Goal: Information Seeking & Learning: Learn about a topic

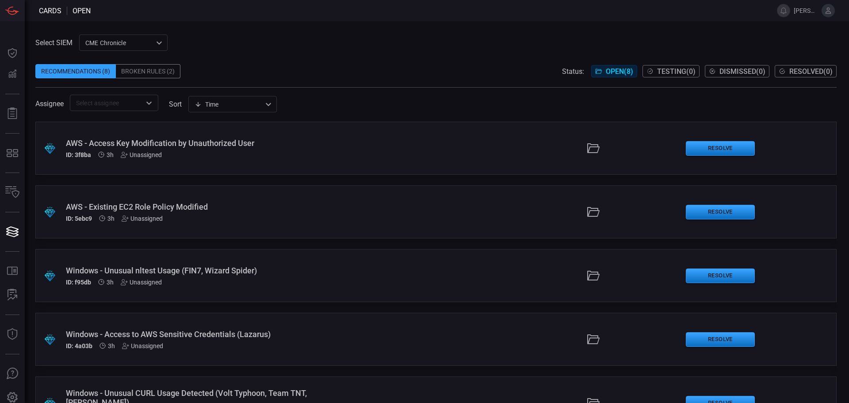
click at [302, 65] on div "Recommendations (8) Broken Rules (2) Status: Open ( 8 ) Testing ( 0 ) Dismissed…" at bounding box center [435, 71] width 801 height 14
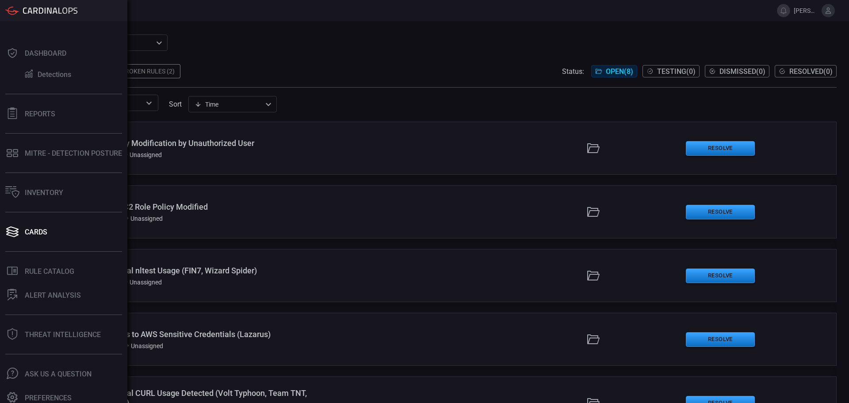
scroll to position [5, 0]
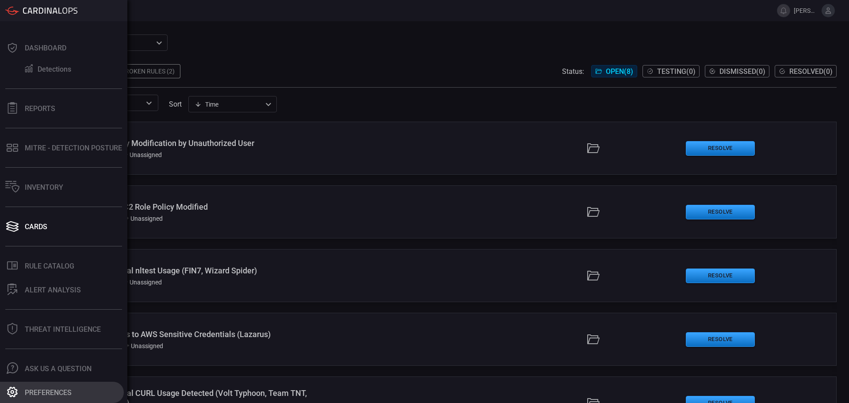
click at [51, 394] on div "Preferences" at bounding box center [48, 392] width 47 height 8
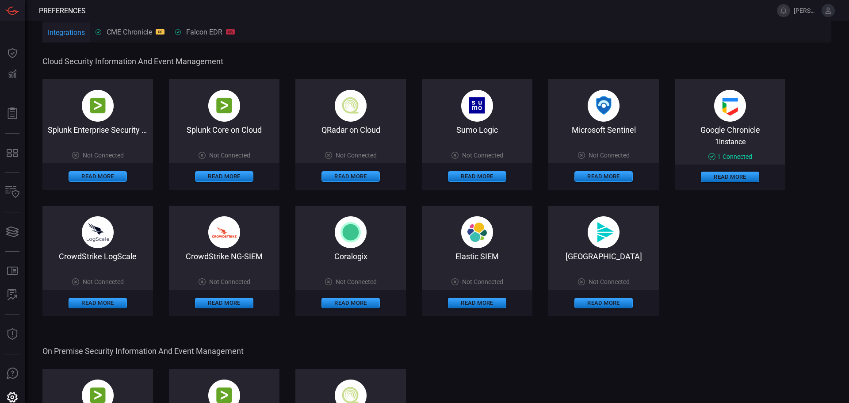
click at [738, 120] on div "Google Chronicle 1 instance 1 Connected Read More" at bounding box center [729, 134] width 110 height 110
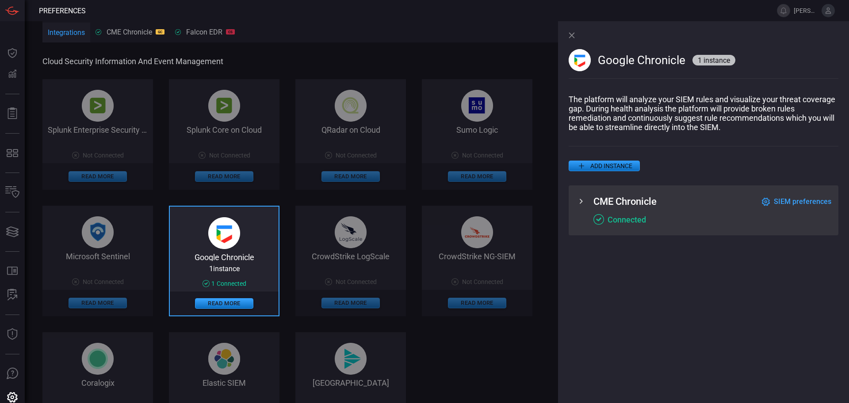
click at [815, 200] on span "SIEM preferences" at bounding box center [801, 201] width 57 height 8
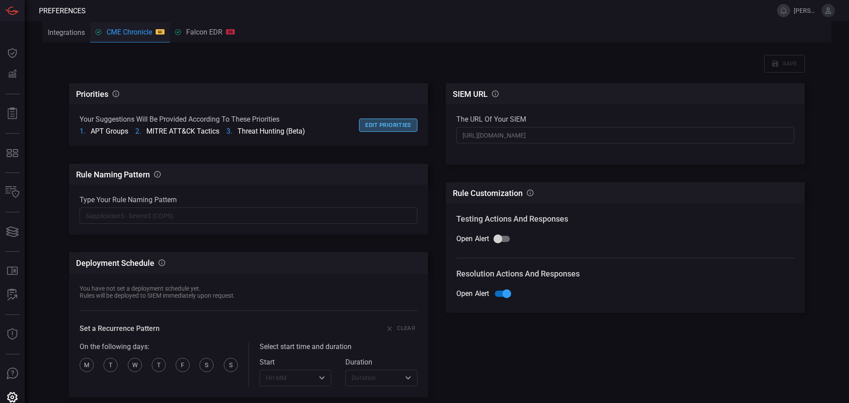
click at [387, 127] on button "Edit priorities" at bounding box center [388, 125] width 58 height 14
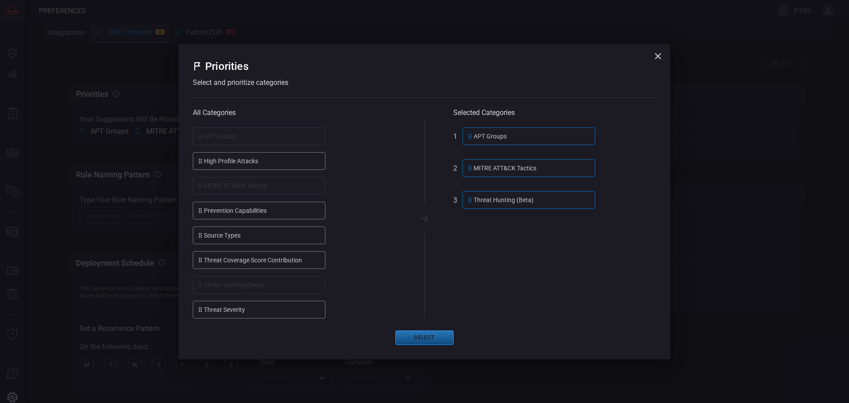
click at [424, 335] on button "Select" at bounding box center [424, 337] width 58 height 15
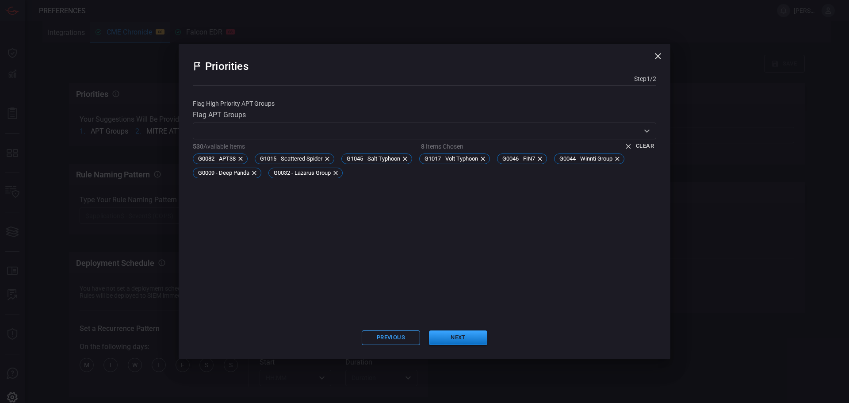
click at [656, 54] on icon "button" at bounding box center [658, 56] width 6 height 6
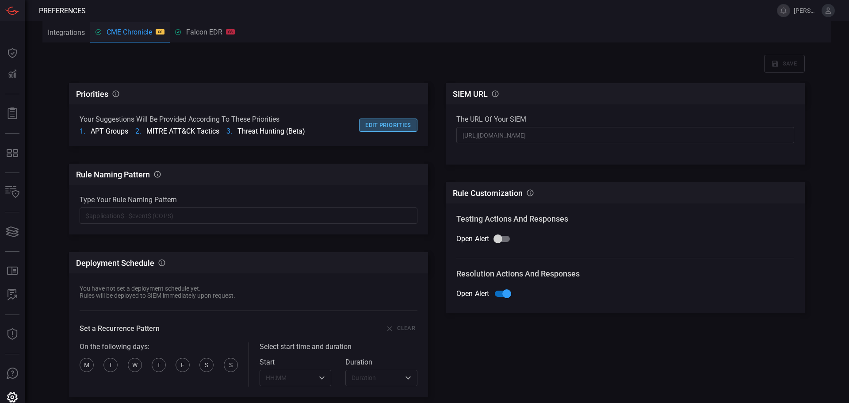
click at [384, 124] on button "Edit priorities" at bounding box center [388, 125] width 58 height 14
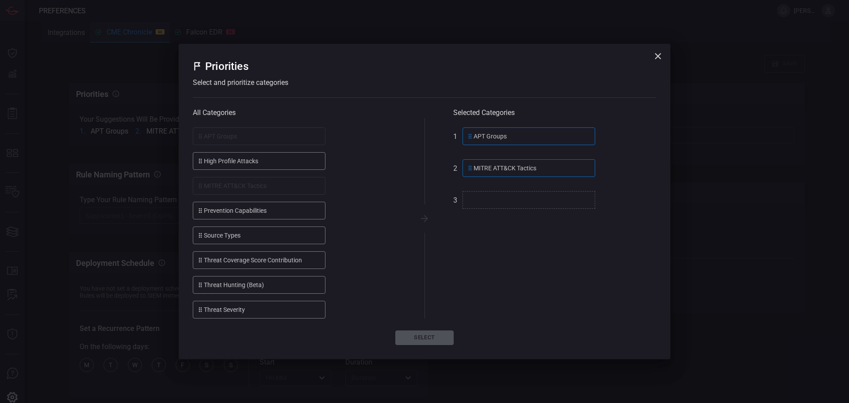
click at [537, 209] on ol "APT Groups MITRE ATT&CK Tactics" at bounding box center [554, 222] width 203 height 191
click at [426, 335] on button "Select" at bounding box center [424, 337] width 58 height 15
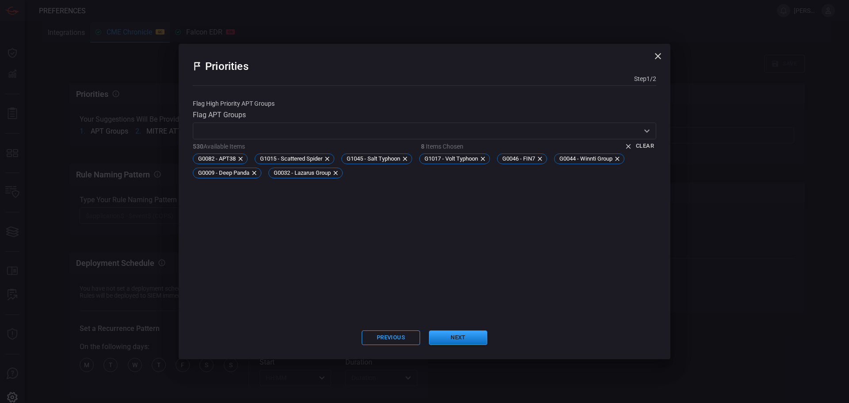
click at [426, 335] on div "Previous Next" at bounding box center [424, 337] width 463 height 15
click at [453, 338] on button "Next" at bounding box center [458, 337] width 58 height 15
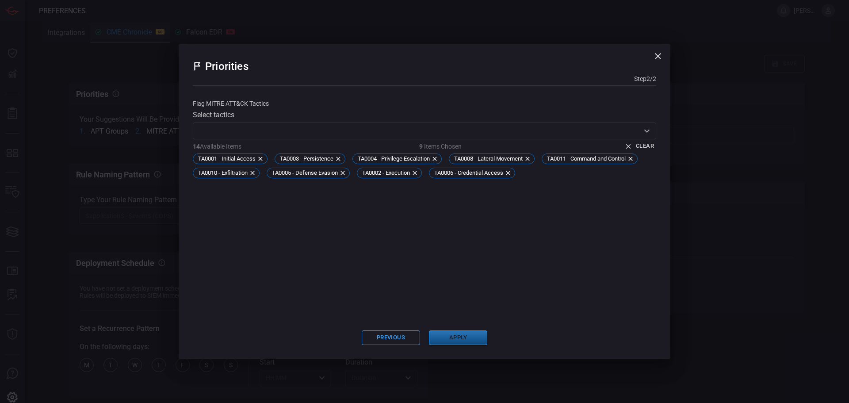
click at [453, 338] on button "Apply" at bounding box center [458, 337] width 58 height 15
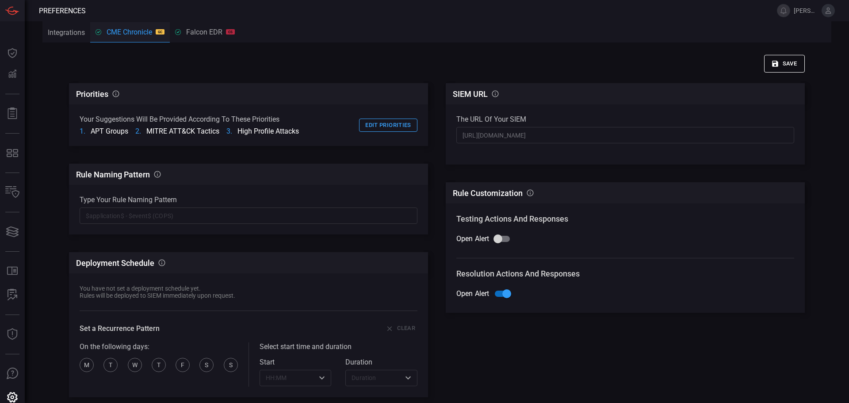
click at [786, 64] on button "Save" at bounding box center [784, 64] width 41 height 18
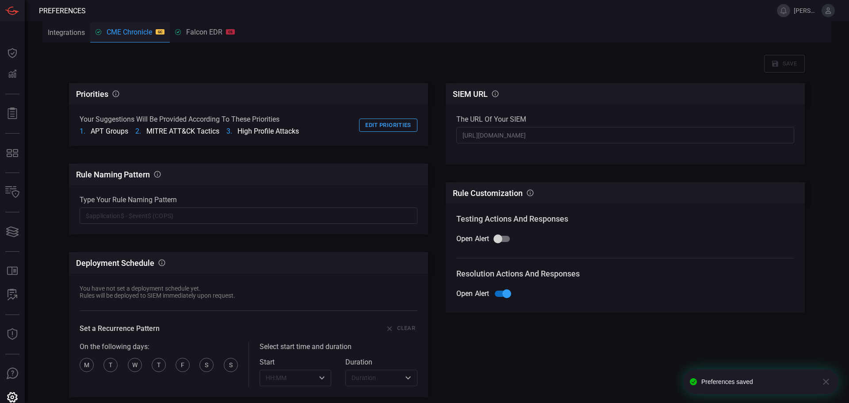
click at [826, 379] on icon "button" at bounding box center [825, 381] width 11 height 11
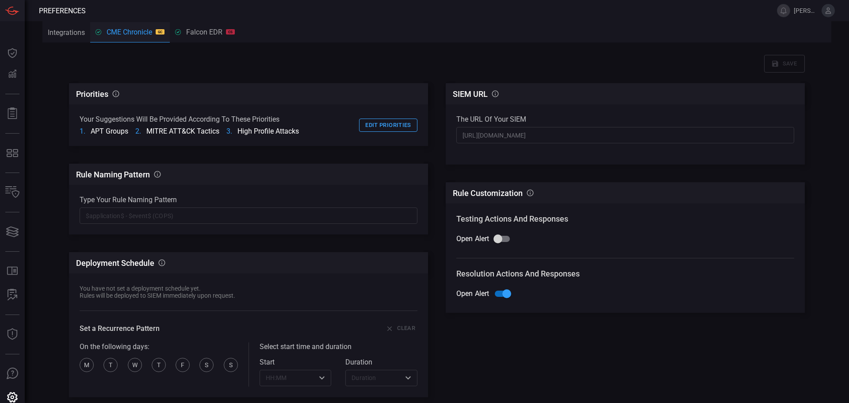
click at [71, 38] on button "Integrations" at bounding box center [66, 32] width 48 height 21
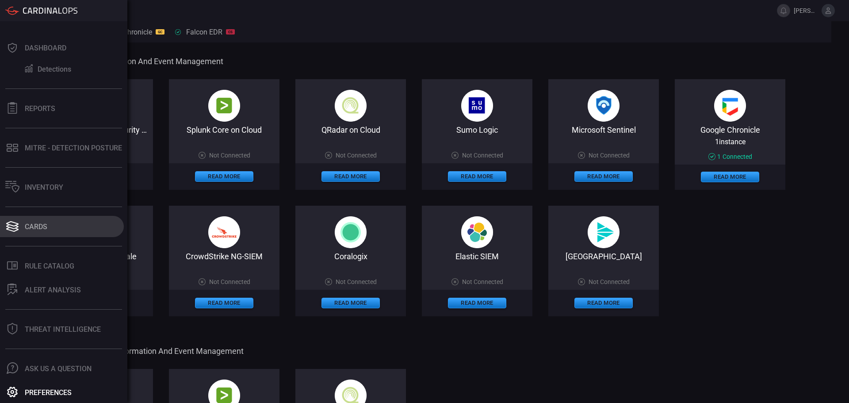
click at [23, 236] on button "Cards" at bounding box center [62, 226] width 124 height 21
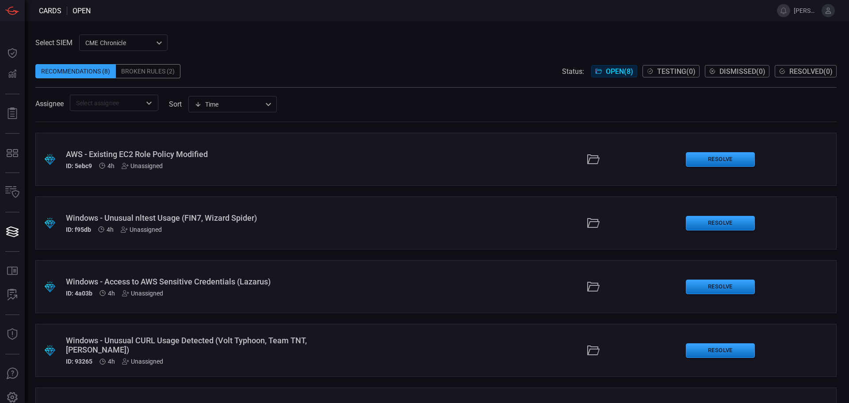
scroll to position [51, 0]
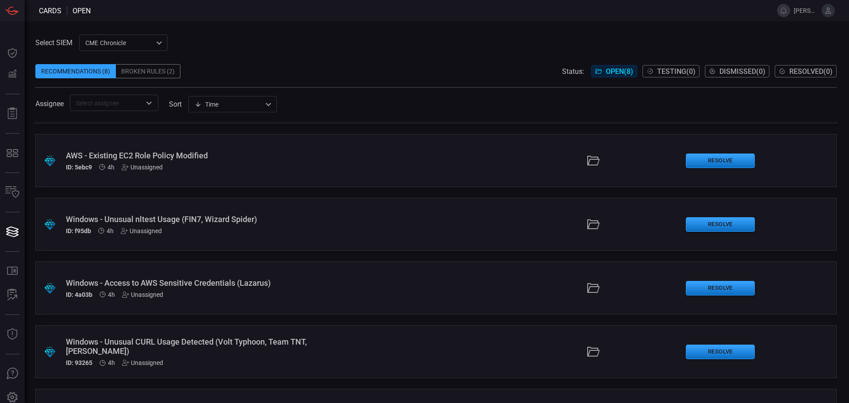
click at [266, 225] on div "Windows - Unusual nltest Usage (FIN7, Wizard Spider) ID: f95db 4h Unassigned" at bounding box center [206, 224] width 281 height 20
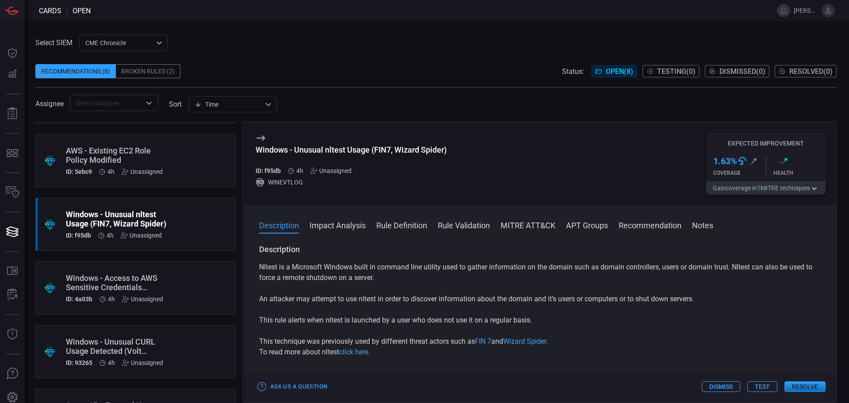
click at [344, 226] on button "Impact Analysis" at bounding box center [337, 224] width 56 height 11
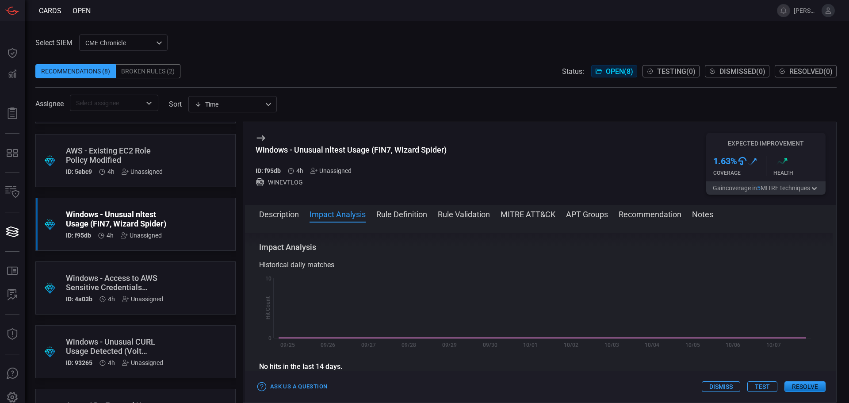
click at [407, 219] on button "Rule Definition" at bounding box center [401, 213] width 51 height 11
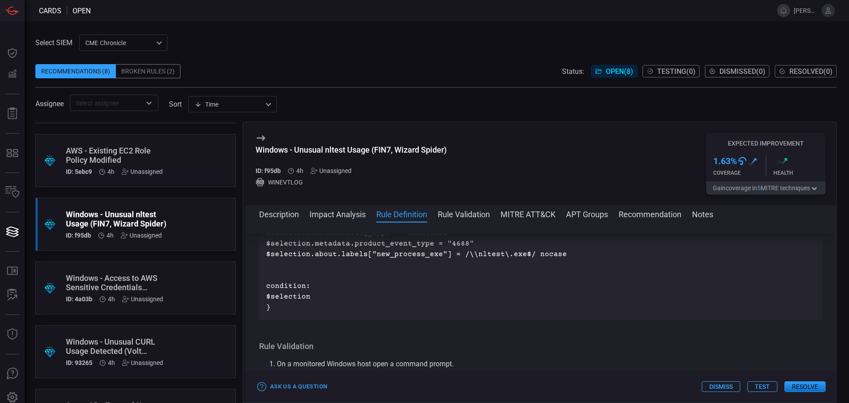
scroll to position [0, 0]
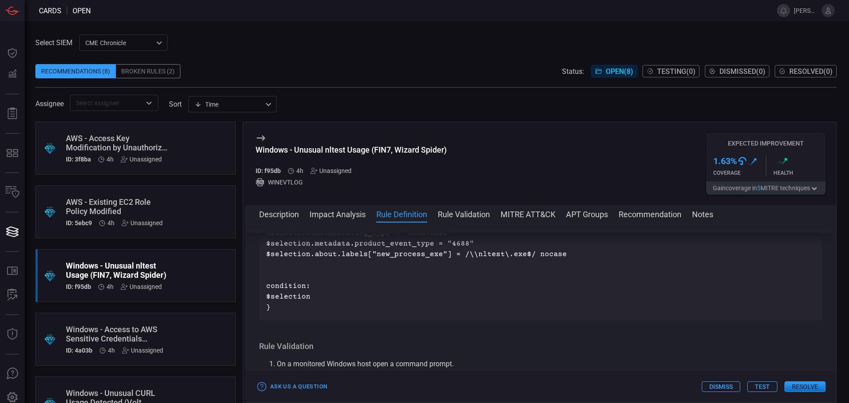
click at [168, 157] on div ".suggested_cards_icon{fill:url(#suggested_cards_icon);} AWS - Access Key Modifi…" at bounding box center [135, 148] width 200 height 53
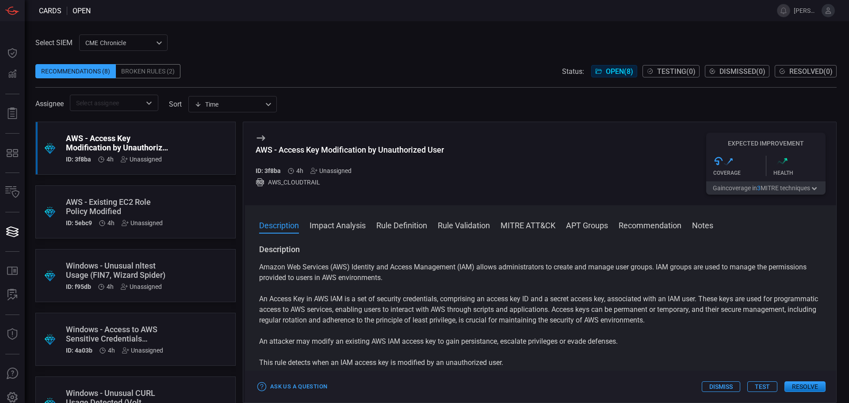
click at [715, 384] on button "Dismiss" at bounding box center [720, 386] width 38 height 11
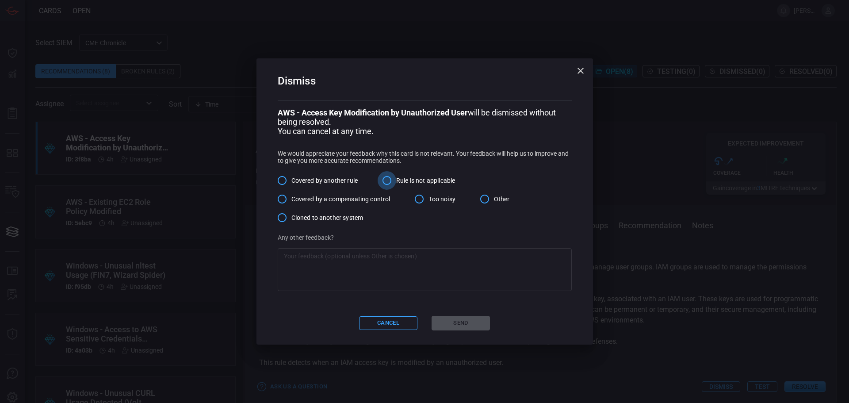
click at [386, 181] on input "Rule is not applicable" at bounding box center [386, 180] width 19 height 19
click at [463, 324] on button "Send" at bounding box center [460, 323] width 58 height 15
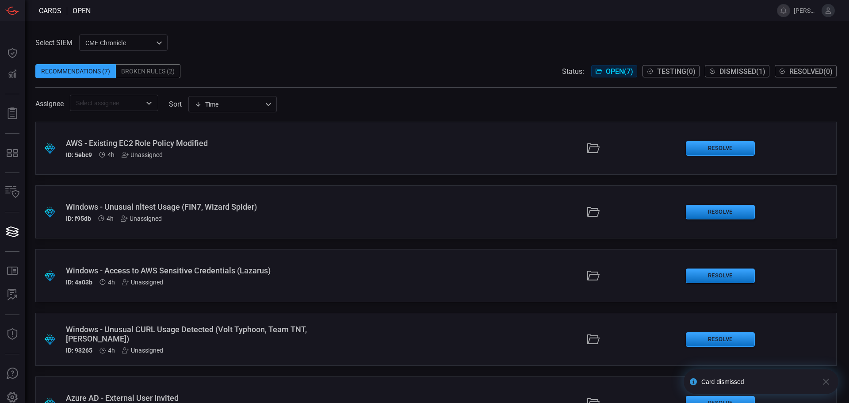
click at [217, 155] on div "ID: 5ebc9 4h Unassigned" at bounding box center [206, 154] width 281 height 7
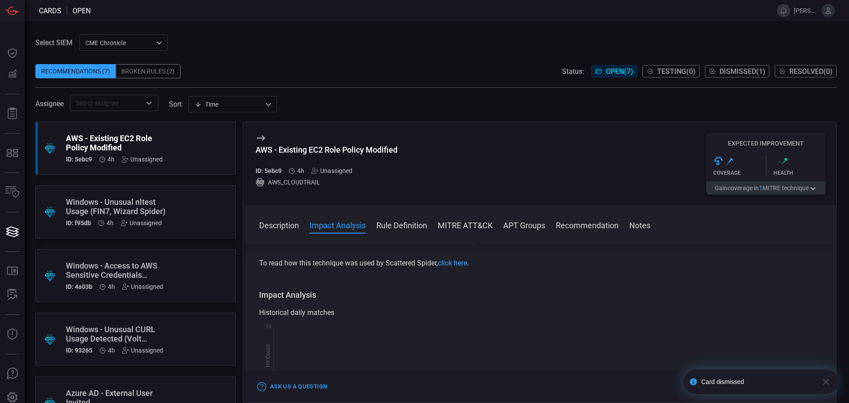
scroll to position [221, 0]
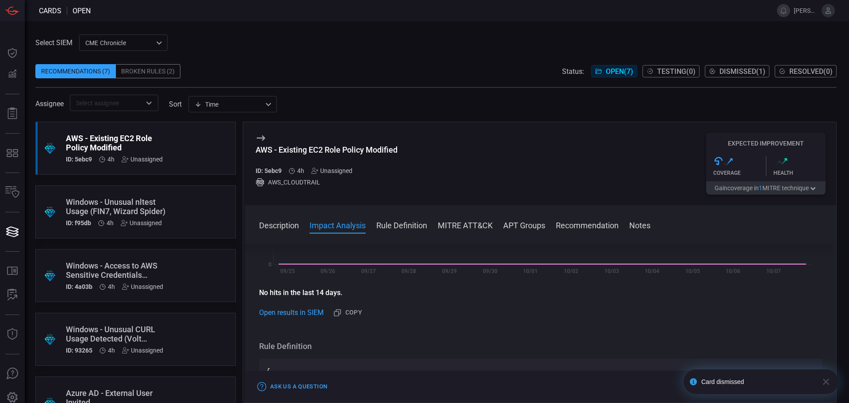
click at [823, 381] on icon "button" at bounding box center [825, 381] width 11 height 11
click at [177, 141] on div ".suggested_cards_icon{fill:url(#suggested_cards_icon);} AWS - Existing EC2 Role…" at bounding box center [135, 148] width 200 height 53
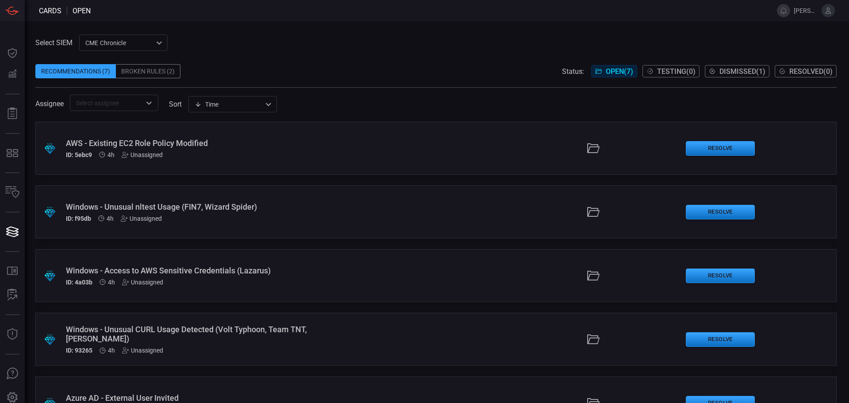
click at [143, 141] on div "AWS - Existing EC2 Role Policy Modified" at bounding box center [206, 142] width 281 height 9
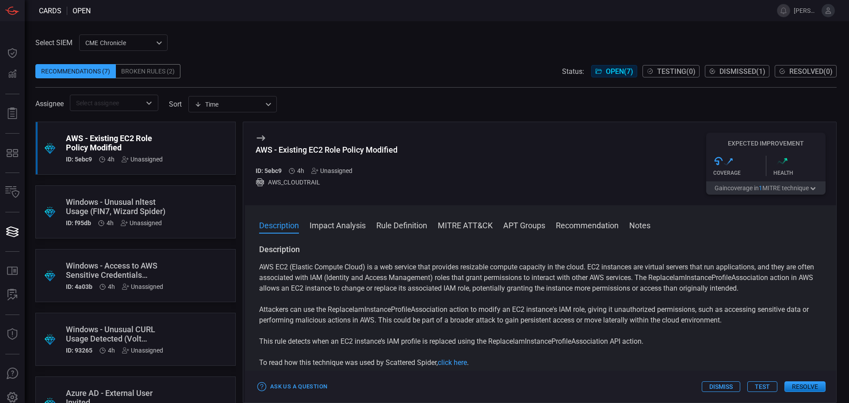
click at [730, 383] on button "Dismiss" at bounding box center [720, 386] width 38 height 11
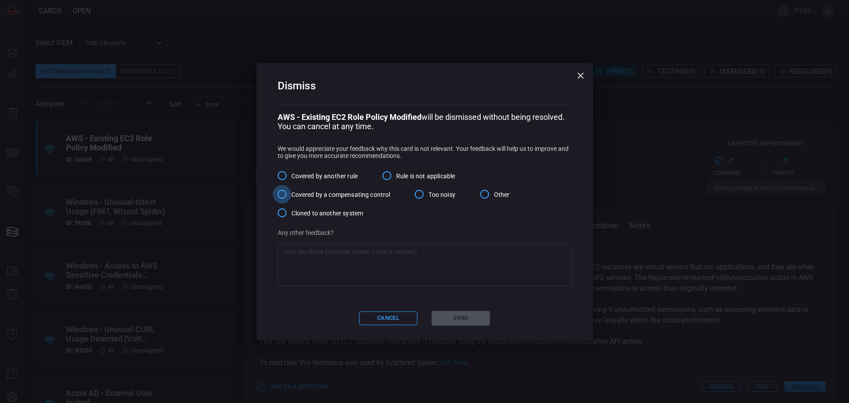
click at [283, 195] on input "Covered by a compensating control" at bounding box center [282, 194] width 19 height 19
click at [471, 321] on button "Send" at bounding box center [460, 318] width 58 height 15
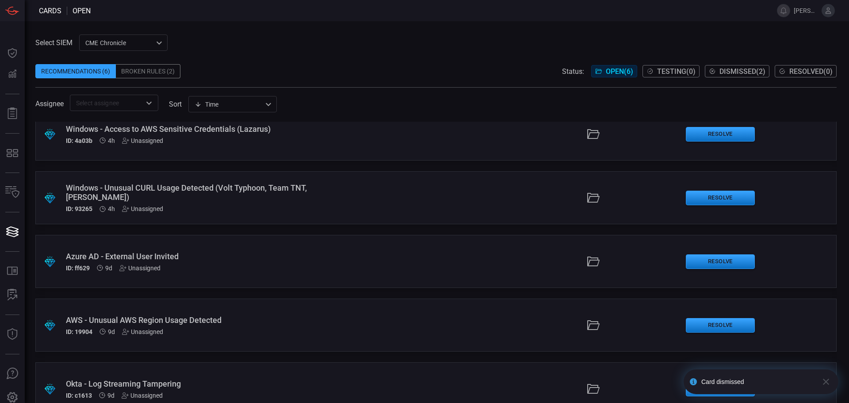
scroll to position [88, 0]
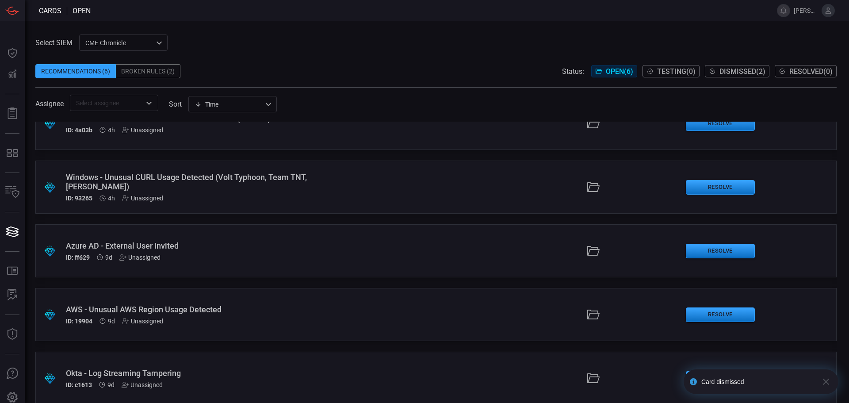
click at [357, 257] on div ".suggested_cards_icon{fill:url(#suggested_cards_icon);} Azure AD - External Use…" at bounding box center [435, 250] width 801 height 53
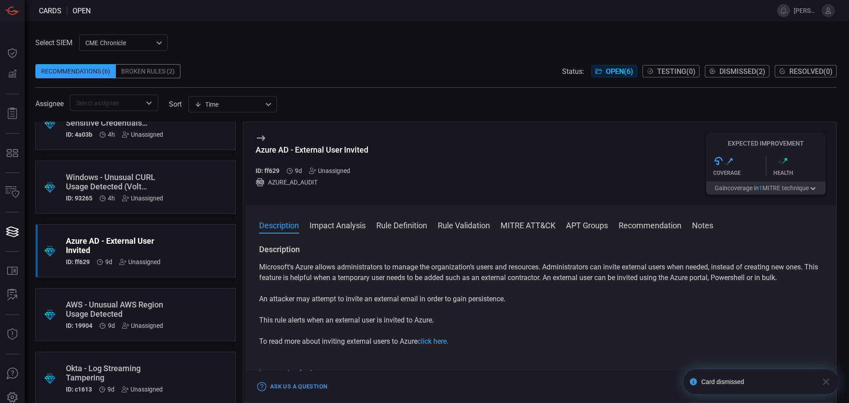
scroll to position [101, 0]
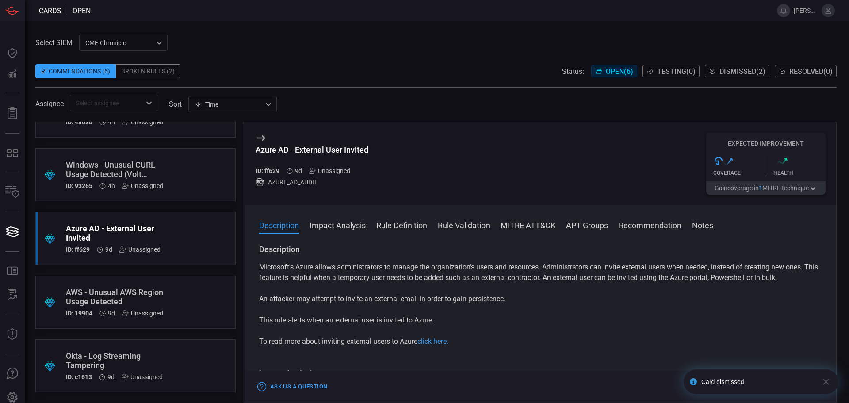
click at [185, 327] on div ".suggested_cards_icon{fill:url(#suggested_cards_icon);} AWS - Unusual AWS Regio…" at bounding box center [135, 301] width 200 height 53
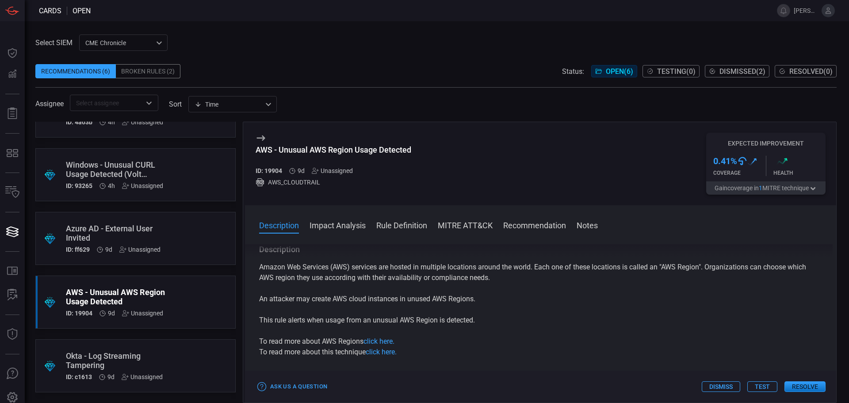
scroll to position [44, 0]
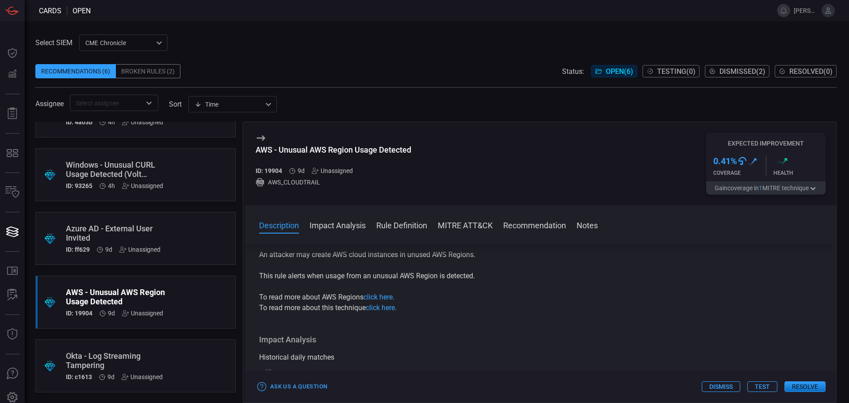
click at [725, 385] on button "Dismiss" at bounding box center [720, 386] width 38 height 11
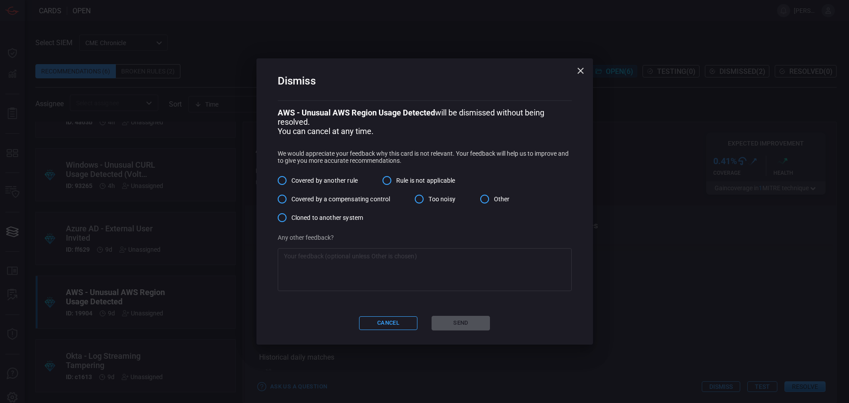
click at [412, 181] on span "Rule is not applicable" at bounding box center [425, 180] width 59 height 9
click at [396, 181] on input "Rule is not applicable" at bounding box center [386, 180] width 19 height 19
click at [465, 326] on button "Send" at bounding box center [460, 323] width 58 height 15
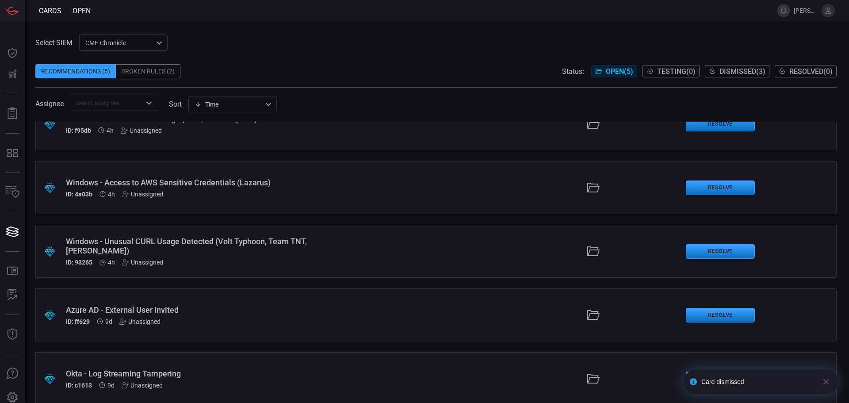
scroll to position [37, 0]
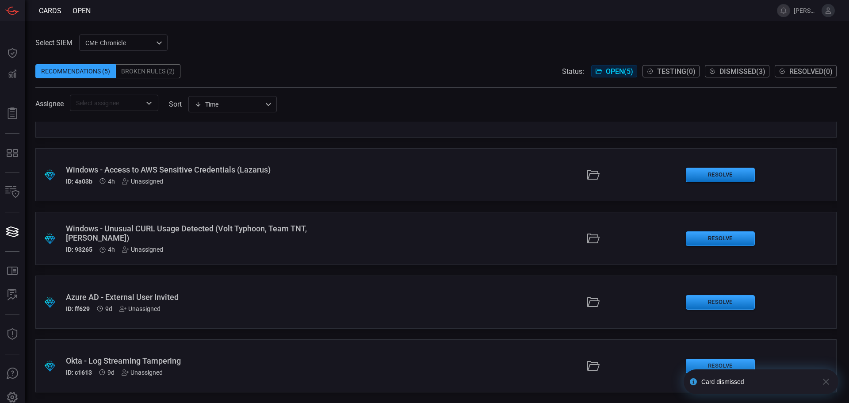
click at [229, 301] on div "Azure AD - External User Invited ID: ff629 9d Unassigned" at bounding box center [206, 302] width 281 height 20
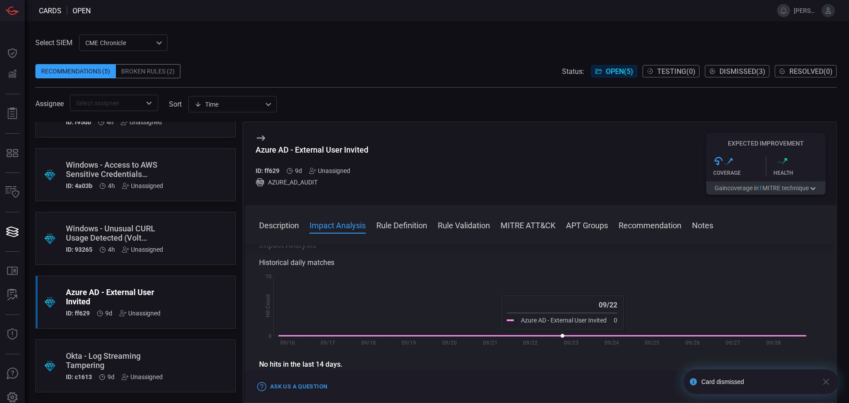
scroll to position [133, 0]
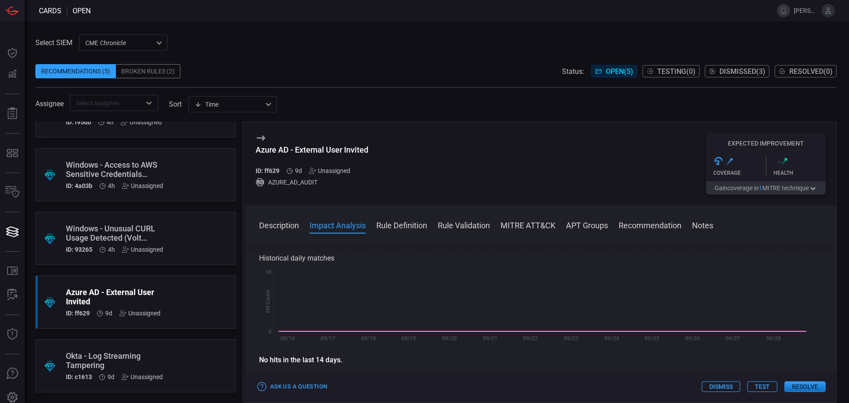
click at [181, 308] on div ".suggested_cards_icon{fill:url(#suggested_cards_icon);} Azure AD - External Use…" at bounding box center [135, 301] width 200 height 53
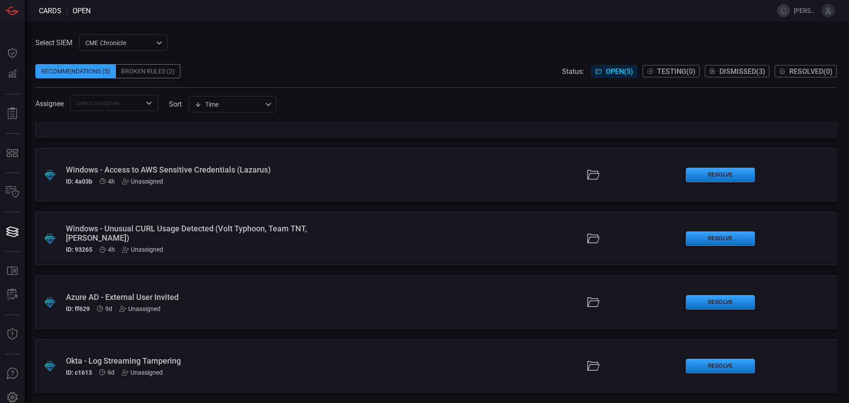
click at [179, 305] on div "ID: ff629 9d Unassigned" at bounding box center [206, 308] width 281 height 7
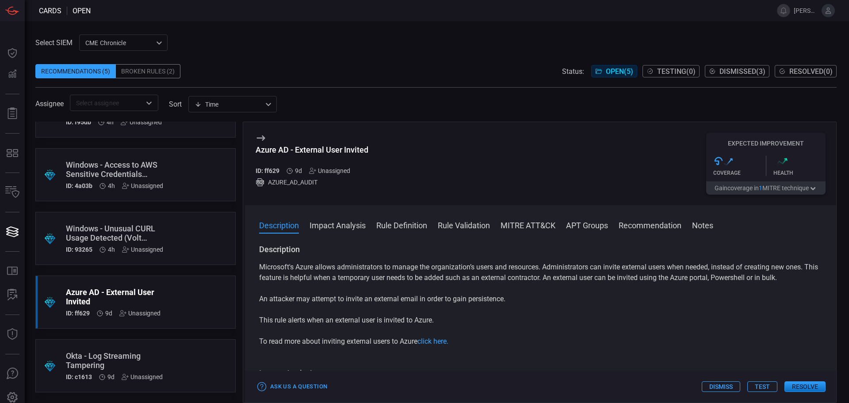
click at [731, 386] on button "Dismiss" at bounding box center [720, 386] width 38 height 11
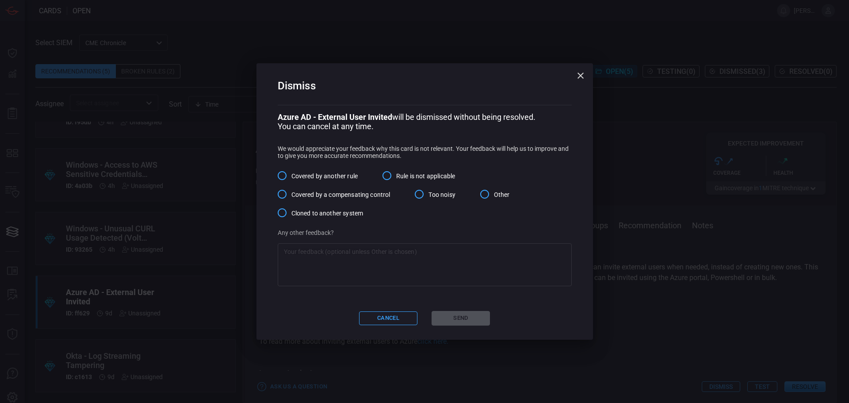
click at [391, 177] on input "Rule is not applicable" at bounding box center [386, 175] width 19 height 19
click at [464, 317] on button "Send" at bounding box center [460, 318] width 58 height 15
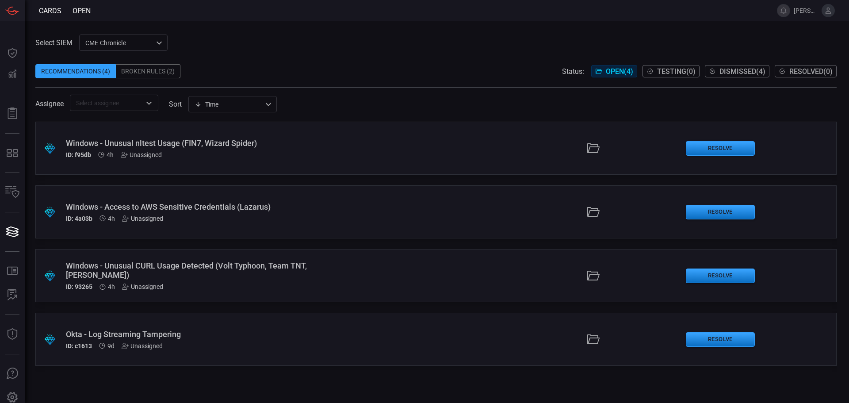
click at [201, 355] on div ".suggested_cards_icon{fill:url(#suggested_cards_icon);} Okta - Log Streaming Ta…" at bounding box center [435, 338] width 801 height 53
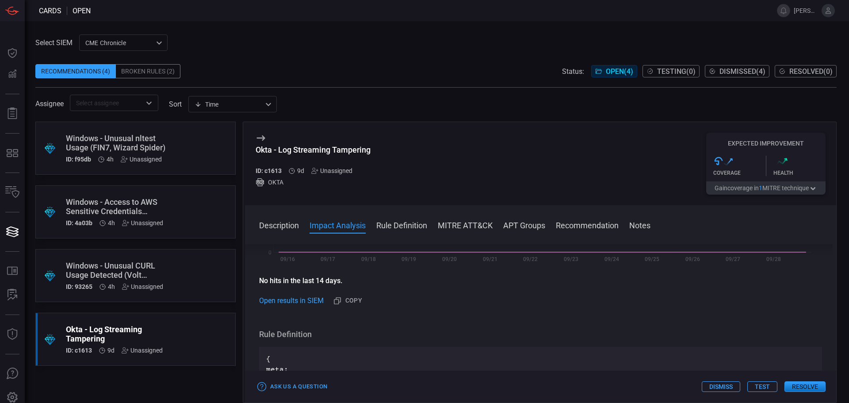
scroll to position [265, 0]
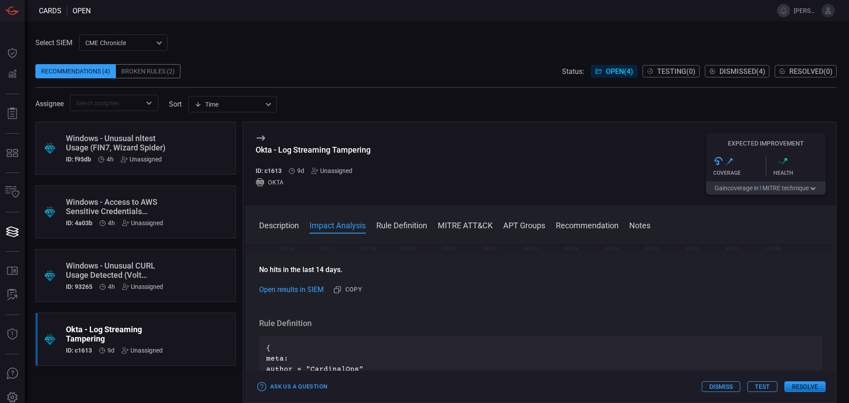
click at [712, 388] on button "Dismiss" at bounding box center [720, 386] width 38 height 11
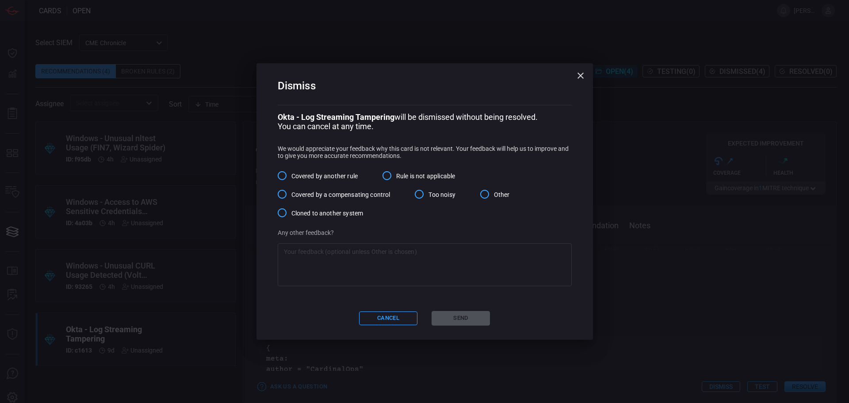
click at [431, 176] on span "Rule is not applicable" at bounding box center [425, 175] width 59 height 9
click at [396, 176] on input "Rule is not applicable" at bounding box center [386, 175] width 19 height 19
click at [457, 320] on button "Send" at bounding box center [460, 318] width 58 height 15
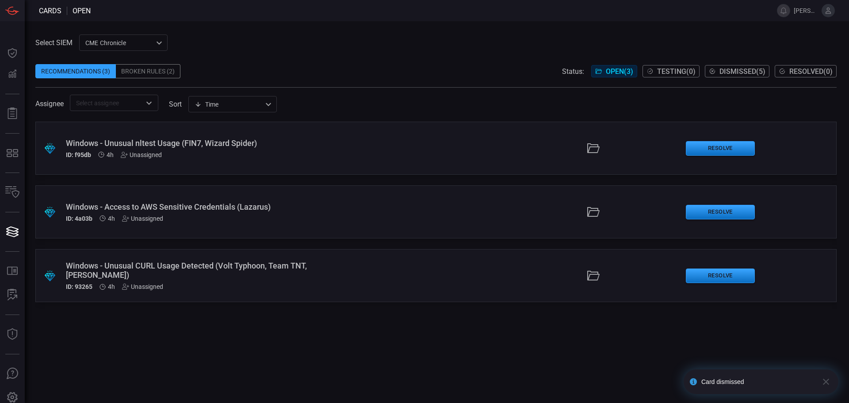
click at [147, 72] on div "Broken Rules (2)" at bounding box center [148, 71] width 65 height 14
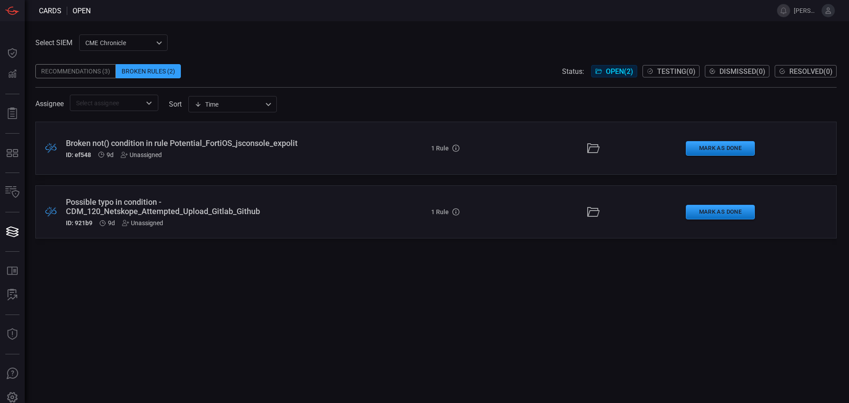
click at [172, 161] on div ".broken_cards_icon_0{fill:#39A4FF;} .broken_cards_icon_1{fill:none;stroke:#1918…" at bounding box center [435, 148] width 801 height 53
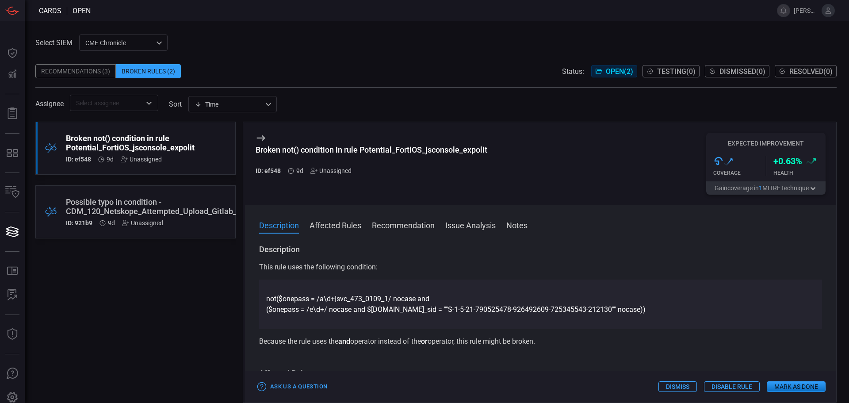
click at [324, 223] on button "Affected Rules" at bounding box center [335, 224] width 52 height 11
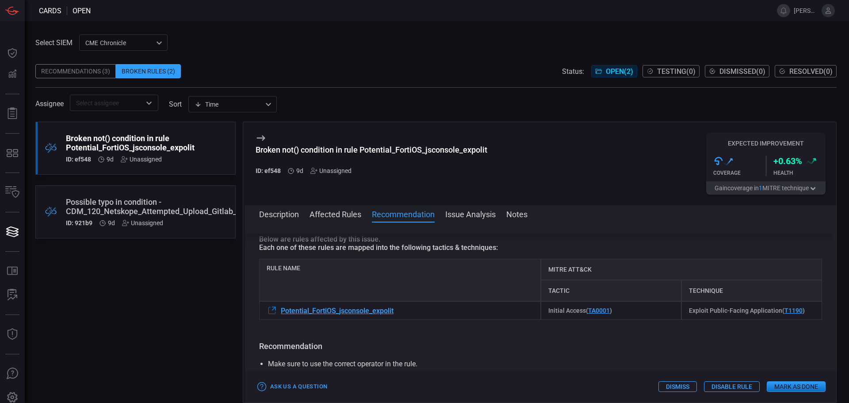
scroll to position [133, 0]
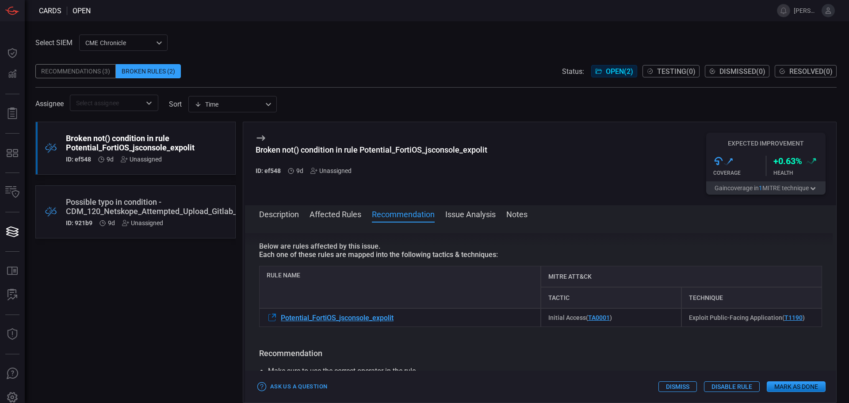
click at [272, 216] on button "Description" at bounding box center [279, 213] width 40 height 11
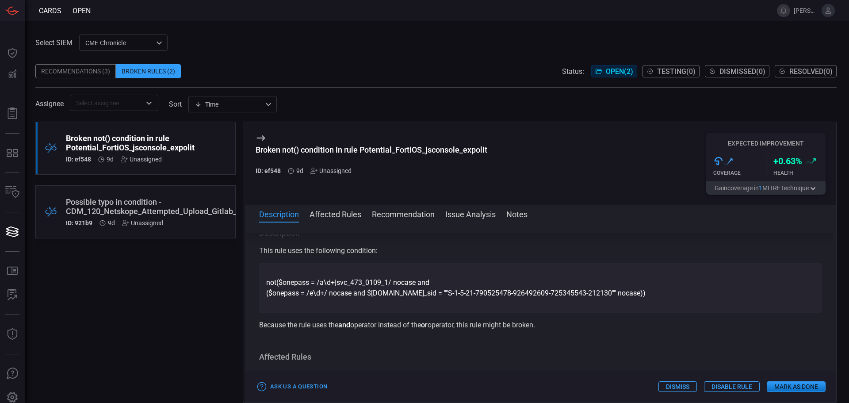
scroll to position [0, 0]
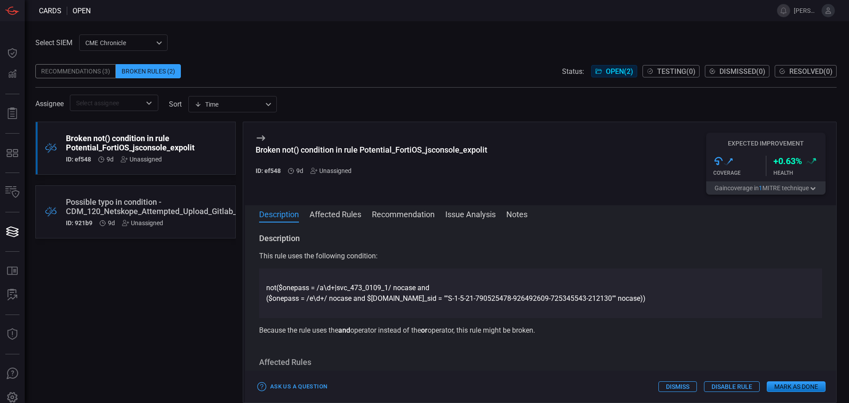
click at [180, 228] on div ".broken_cards_icon_0{fill:#39A4FF;} .broken_cards_icon_1{fill:none;stroke:#1918…" at bounding box center [135, 211] width 200 height 53
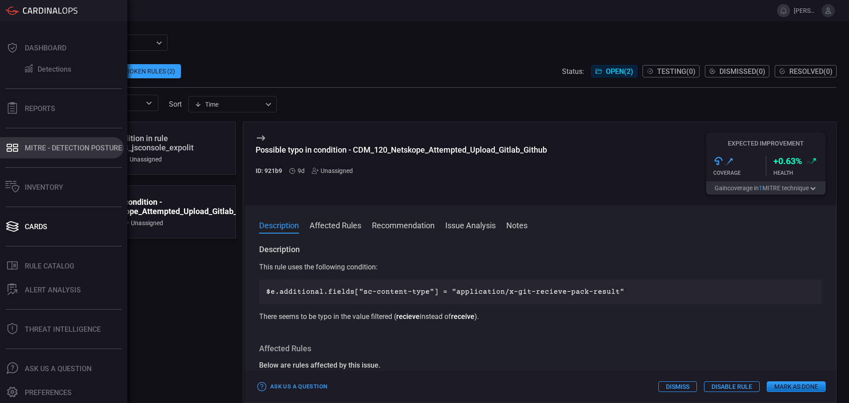
click at [66, 149] on div "MITRE - Detection Posture" at bounding box center [73, 148] width 97 height 8
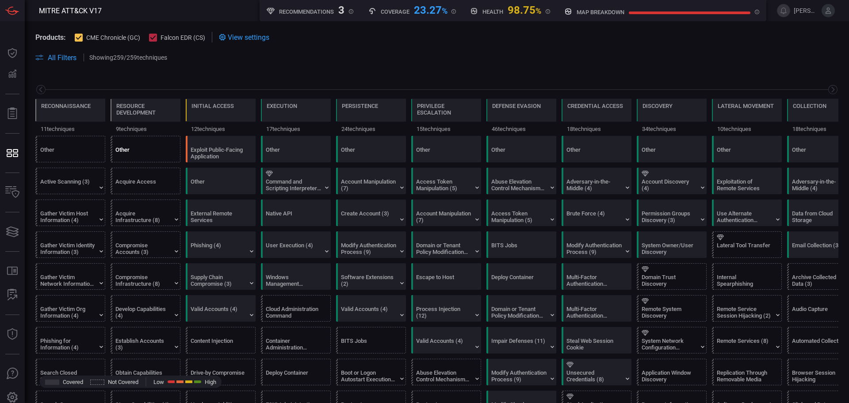
scroll to position [0, 116]
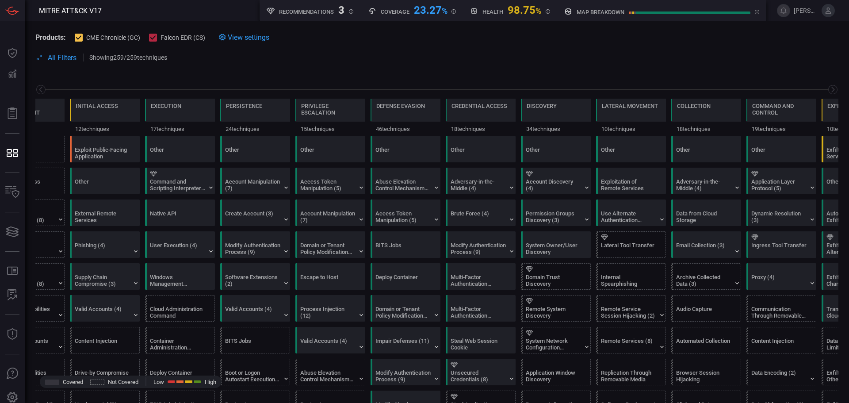
click at [78, 38] on icon at bounding box center [79, 38] width 6 height 6
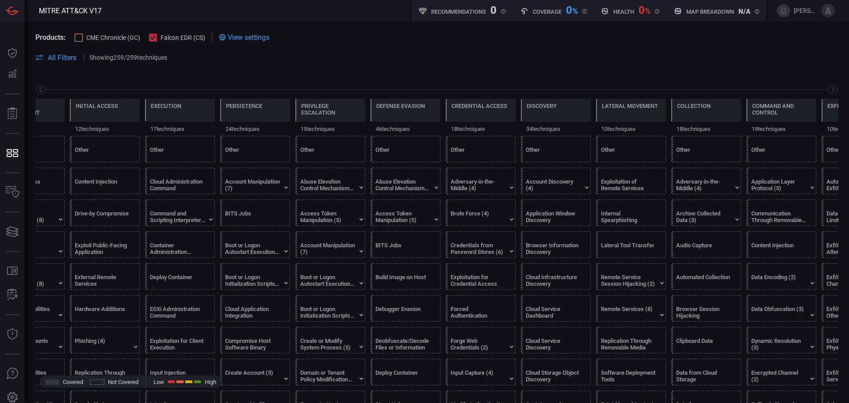
click at [251, 37] on span "View settings" at bounding box center [249, 37] width 42 height 8
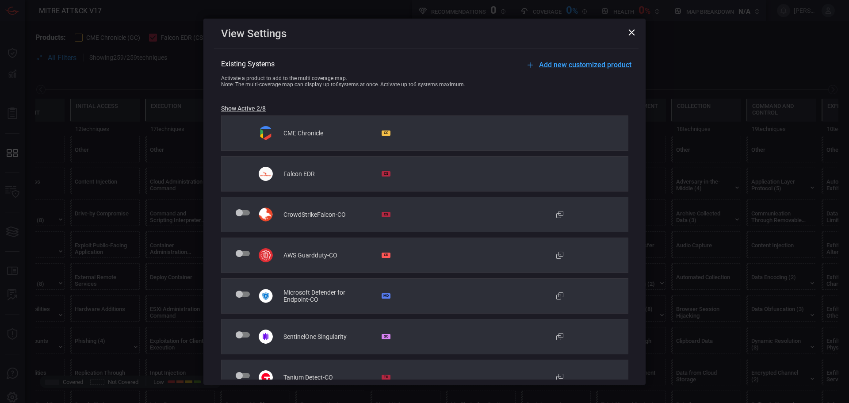
click at [629, 33] on icon at bounding box center [631, 32] width 7 height 7
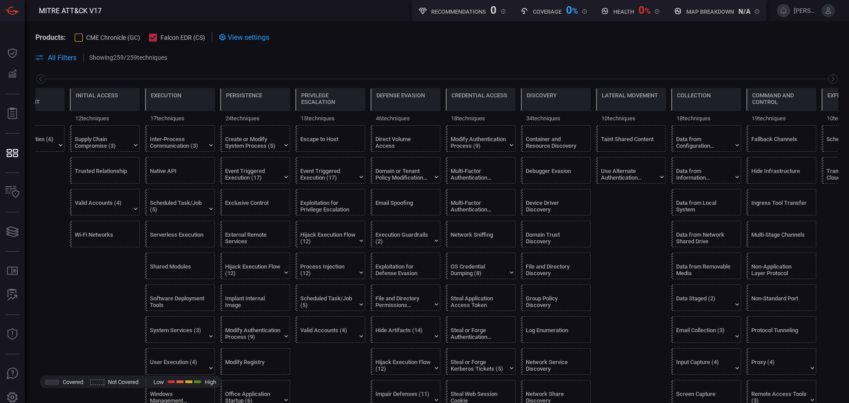
scroll to position [0, 0]
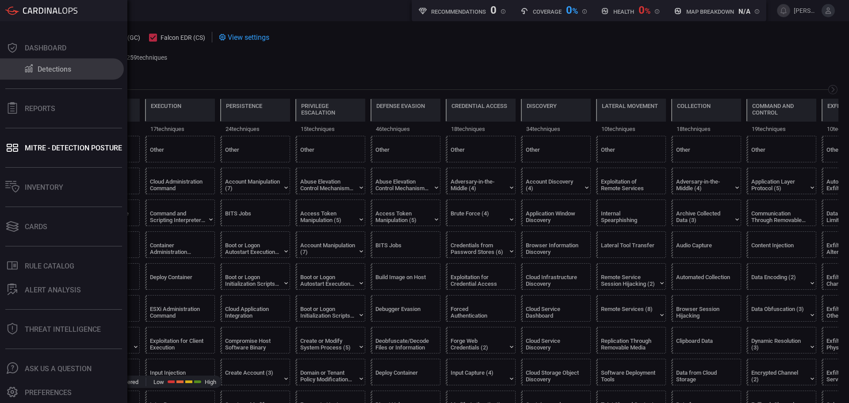
click at [53, 70] on div "Detections" at bounding box center [55, 69] width 34 height 8
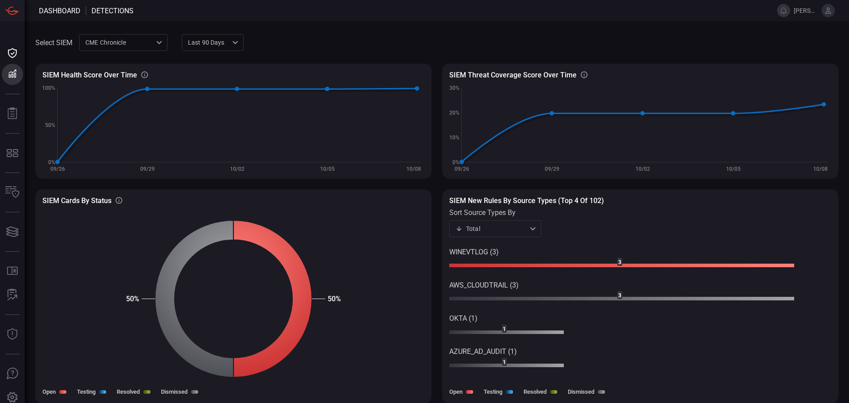
scroll to position [0, 0]
click at [148, 45] on div "CME Chronicle 9443d89a-92a9-45ac-b6c4-f44b6c178739 CME Chronicle Falcon EDR ​" at bounding box center [123, 42] width 88 height 16
click at [126, 72] on li "Falcon EDR" at bounding box center [124, 76] width 88 height 15
type input "d4bd91da-3204-42b7-b142-746347e12a35"
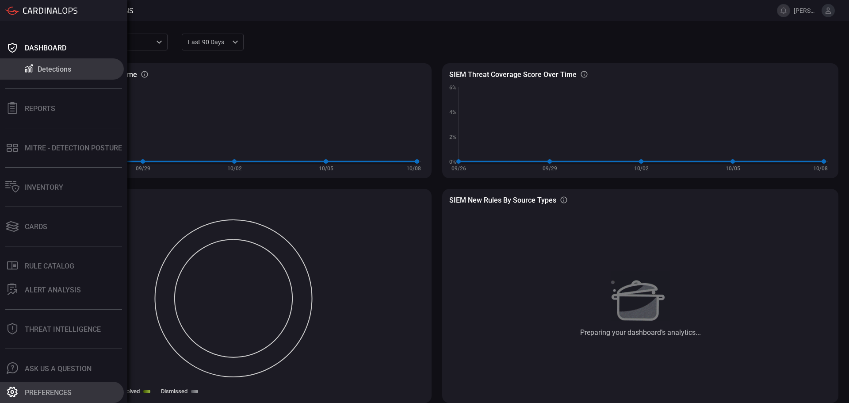
click at [63, 393] on div "Preferences" at bounding box center [48, 392] width 47 height 8
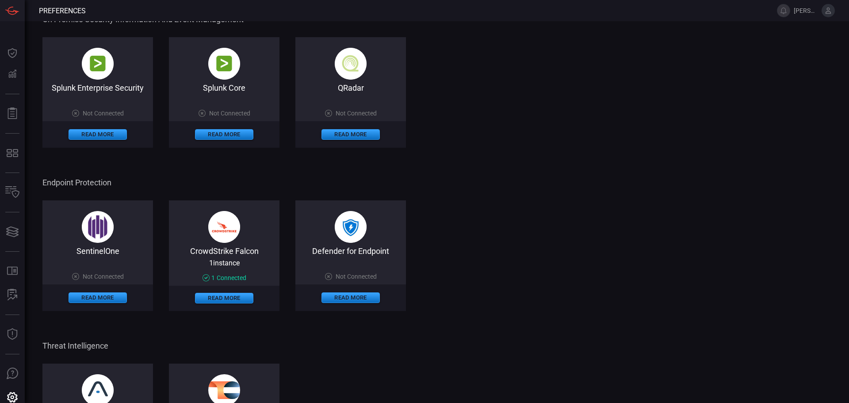
scroll to position [398, 0]
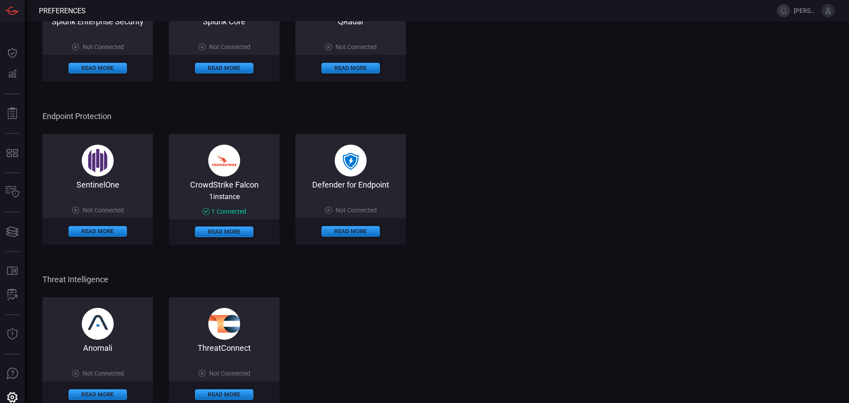
click at [223, 196] on span "1 instance" at bounding box center [224, 196] width 30 height 8
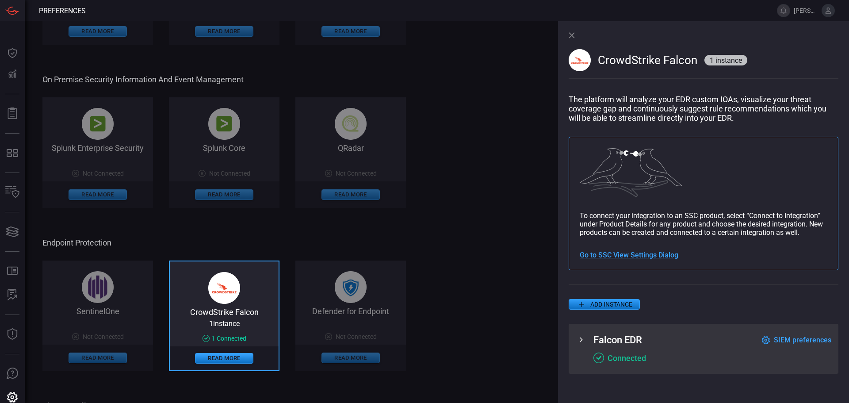
click at [791, 343] on span "SIEM preferences" at bounding box center [801, 339] width 57 height 8
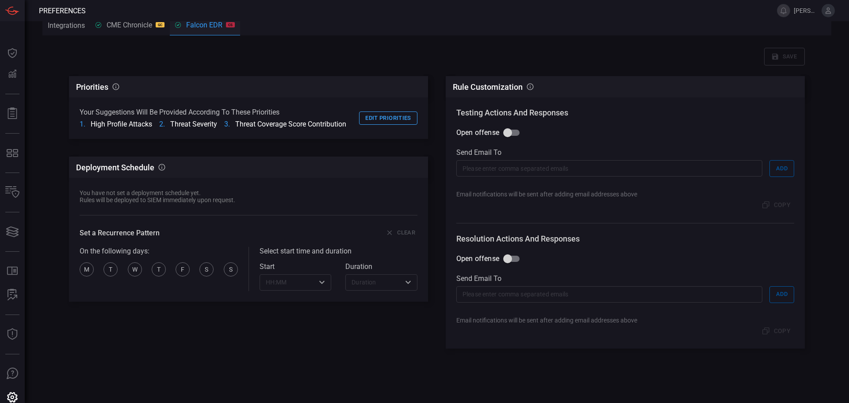
scroll to position [0, 0]
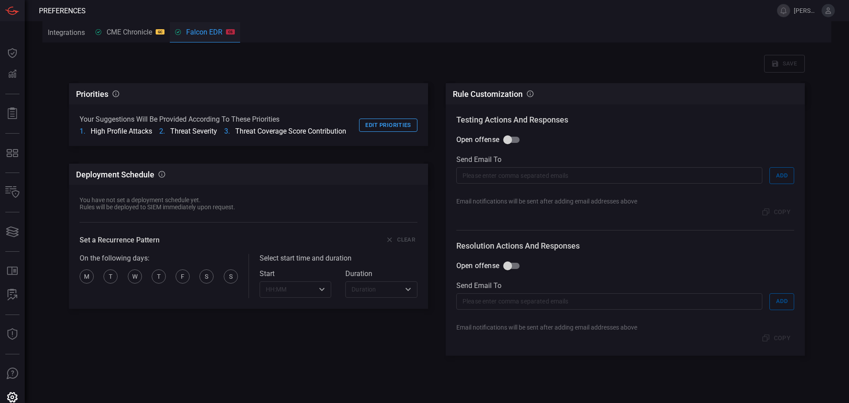
click at [337, 349] on div "Priorities CardinalOps will prioritize rule recommendations according to these …" at bounding box center [248, 247] width 359 height 329
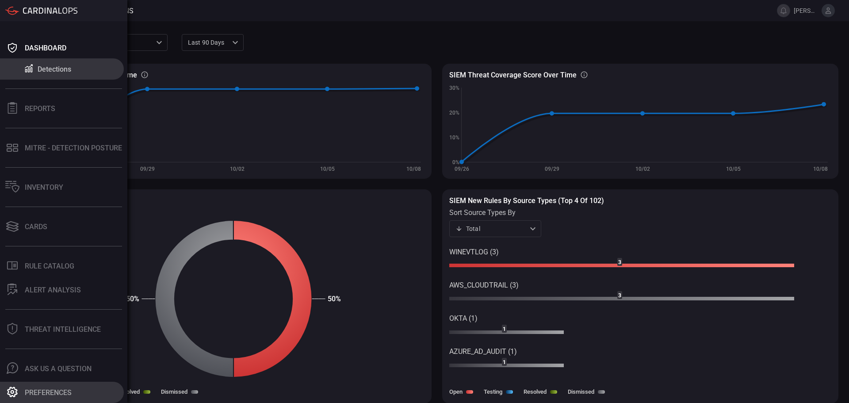
click at [46, 388] on div "Preferences" at bounding box center [48, 392] width 47 height 8
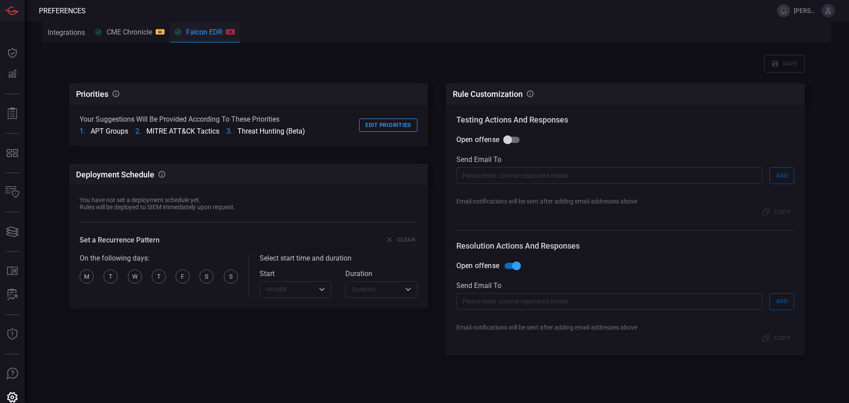
click at [143, 30] on div "CME Chronicle GC" at bounding box center [129, 32] width 69 height 8
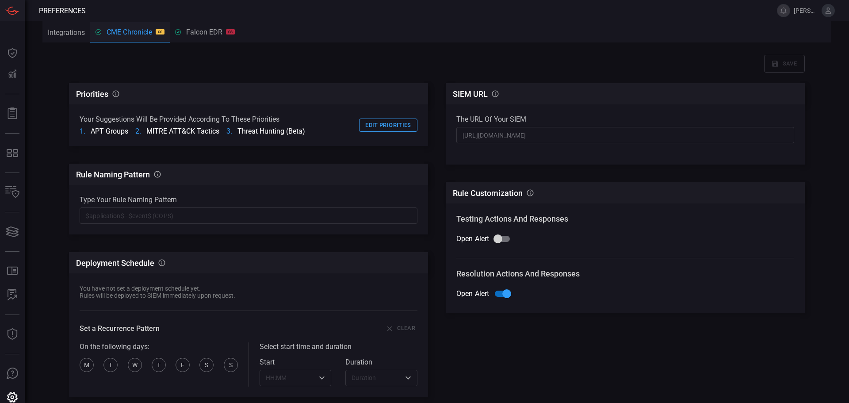
click at [56, 35] on button "Integrations" at bounding box center [66, 32] width 48 height 21
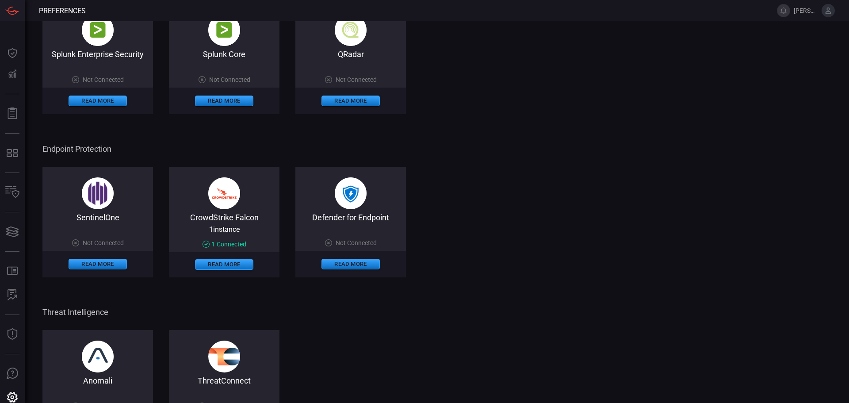
scroll to position [398, 0]
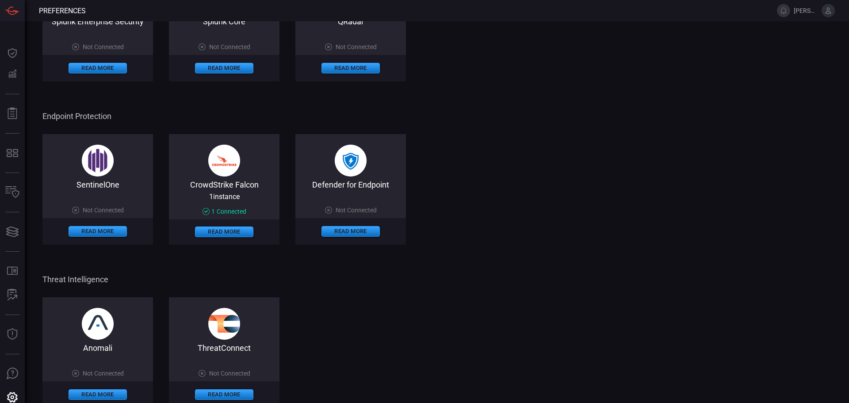
click at [256, 172] on div "CrowdStrike Falcon 1 instance 1 Connected Read More" at bounding box center [224, 189] width 110 height 110
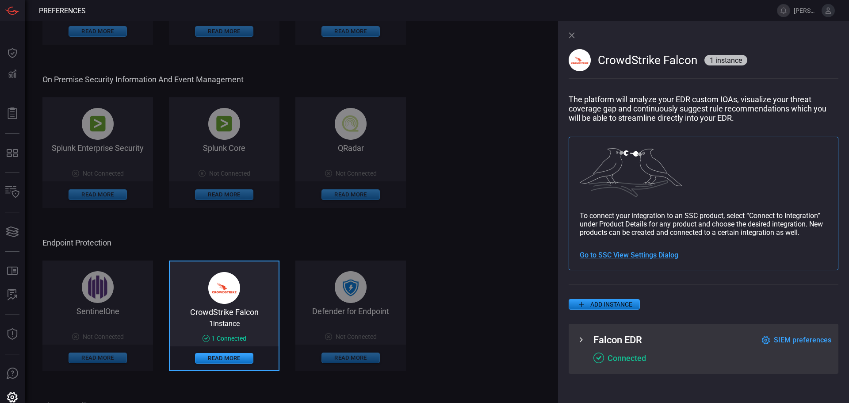
click at [629, 304] on button "ADD INSTANCE" at bounding box center [603, 304] width 71 height 11
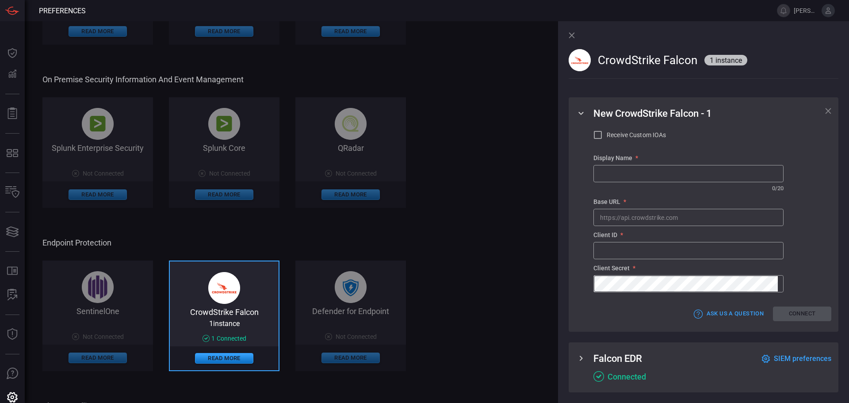
scroll to position [248, 0]
click at [582, 356] on icon at bounding box center [580, 358] width 11 height 11
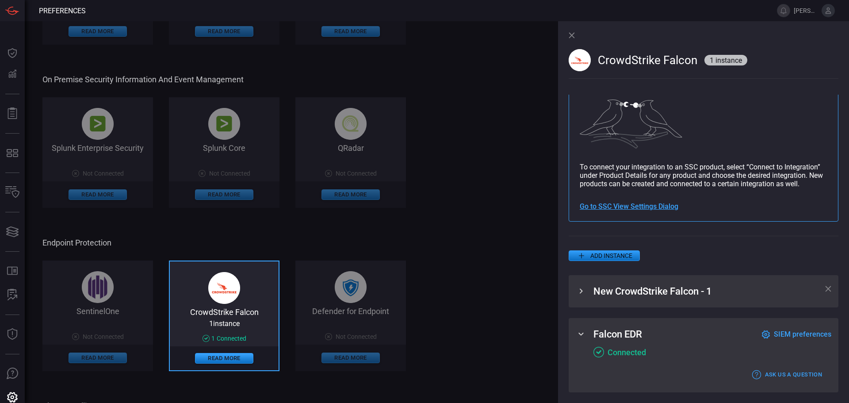
scroll to position [69, 0]
click at [825, 289] on icon at bounding box center [828, 288] width 6 height 6
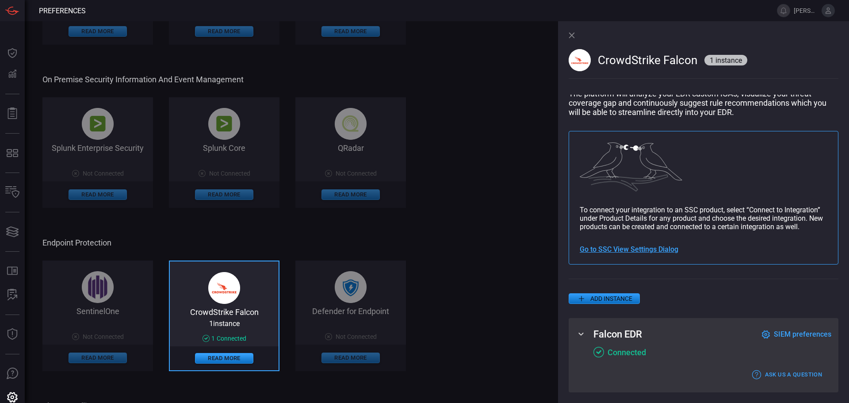
click at [795, 330] on span "SIEM preferences" at bounding box center [801, 334] width 57 height 8
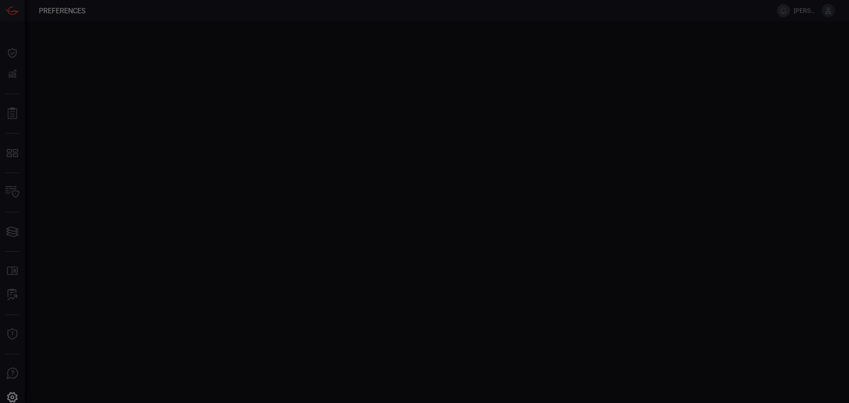
scroll to position [0, 0]
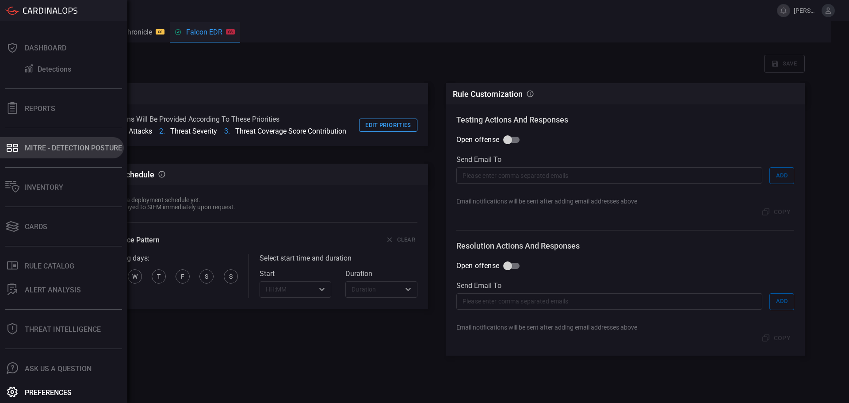
click at [66, 148] on div "MITRE - Detection Posture" at bounding box center [73, 148] width 97 height 8
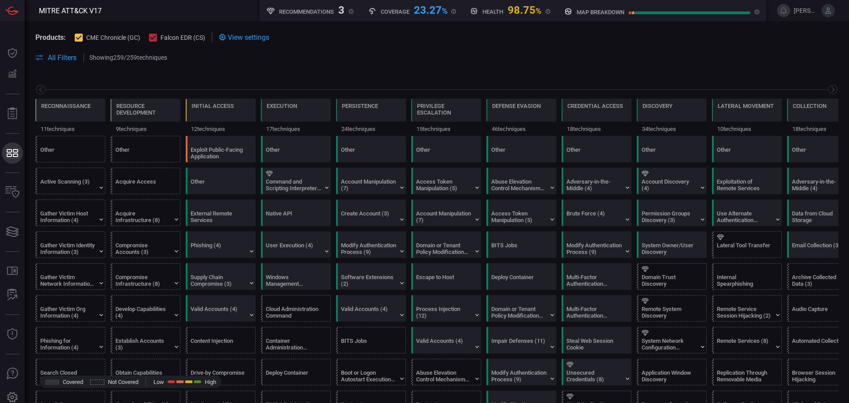
scroll to position [0, 116]
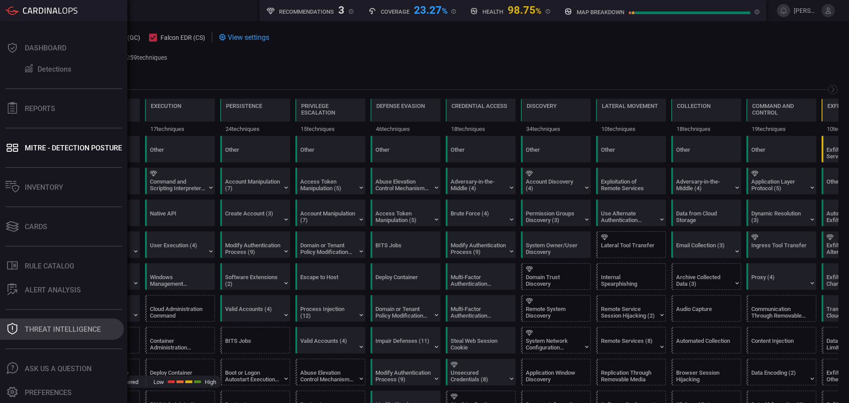
click at [70, 335] on button "Threat Intelligence" at bounding box center [62, 328] width 124 height 21
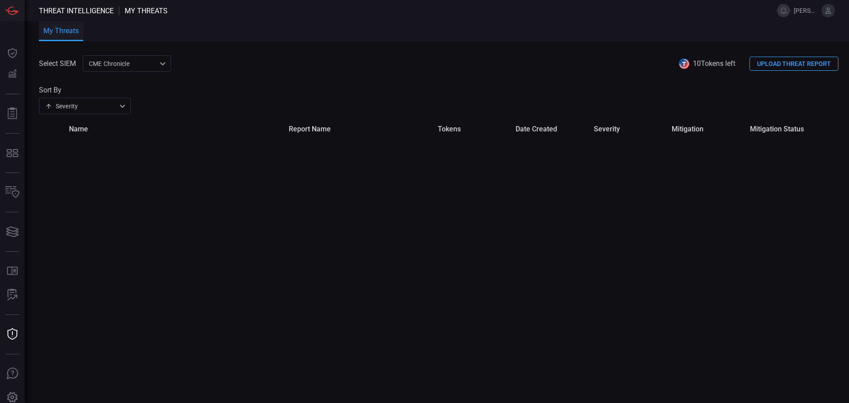
click at [507, 337] on div "Select SIEM CME Chronicle 9443d89a-92a9-45ac-b6c4-f44b6c178739 ​ 10 Tokens left…" at bounding box center [444, 228] width 810 height 347
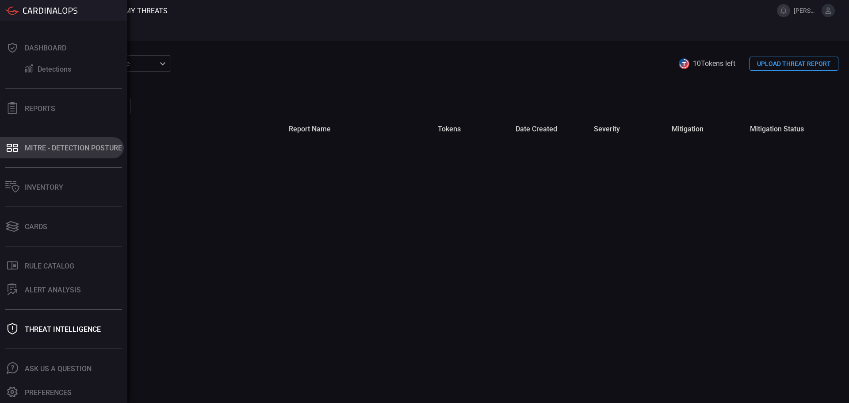
click at [75, 152] on button "MITRE - Detection Posture" at bounding box center [62, 147] width 124 height 21
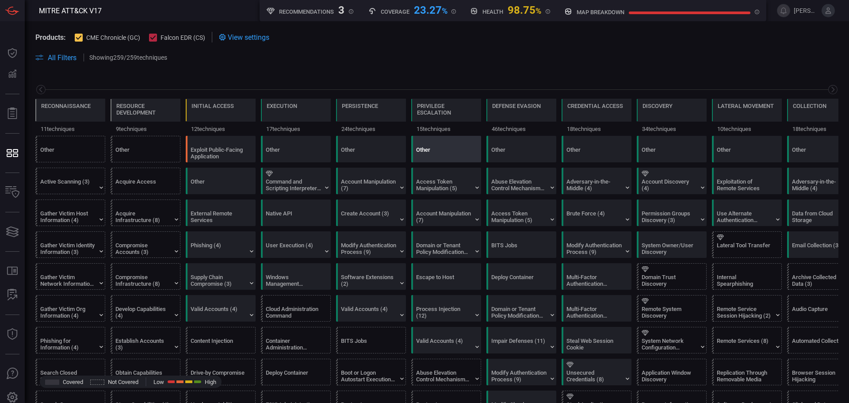
scroll to position [0, 116]
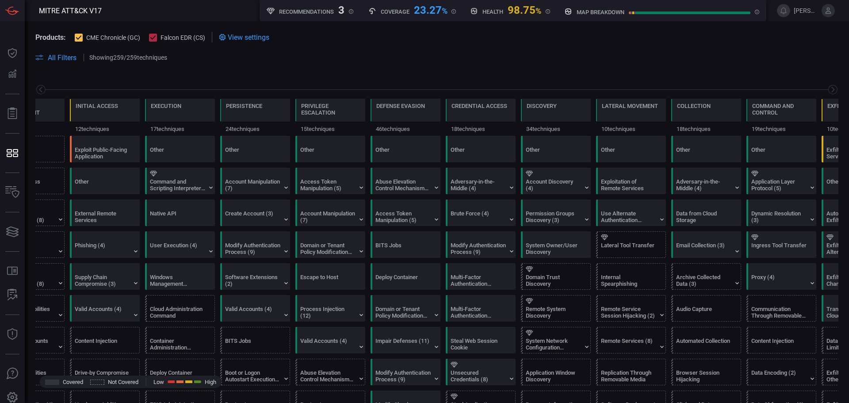
click at [63, 55] on span "All Filters" at bounding box center [62, 57] width 29 height 8
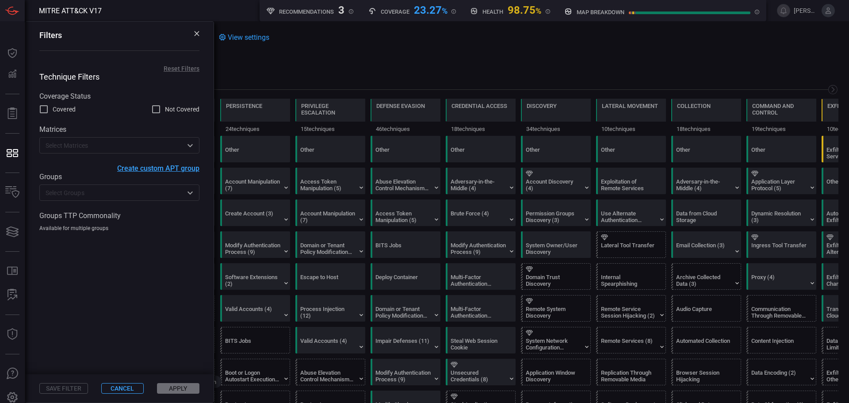
click at [154, 111] on input "Not Covered" at bounding box center [156, 109] width 11 height 11
checkbox input "true"
click at [188, 145] on icon "Open" at bounding box center [190, 145] width 11 height 11
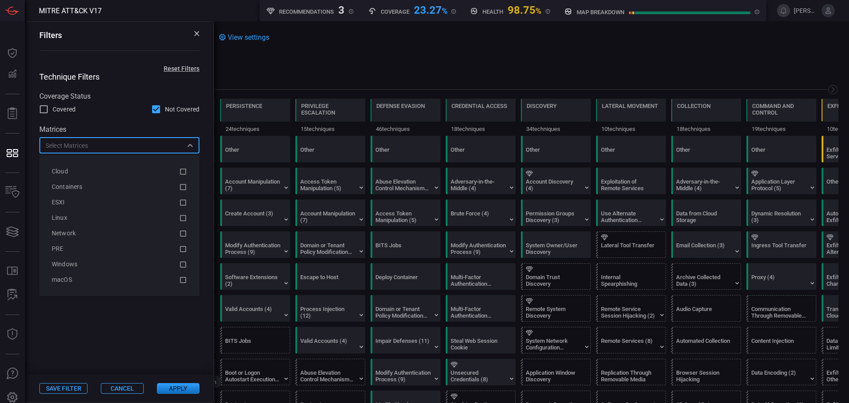
click at [192, 147] on icon "Close" at bounding box center [189, 145] width 5 height 3
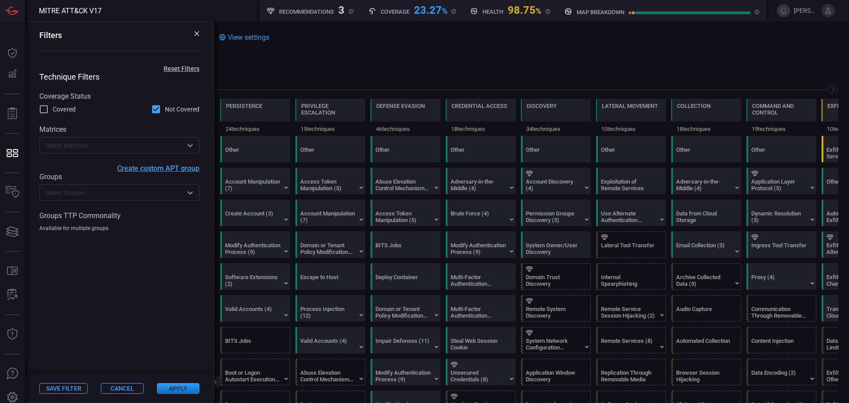
click at [119, 330] on span at bounding box center [119, 303] width 188 height 142
click at [116, 192] on input "text" at bounding box center [112, 192] width 140 height 11
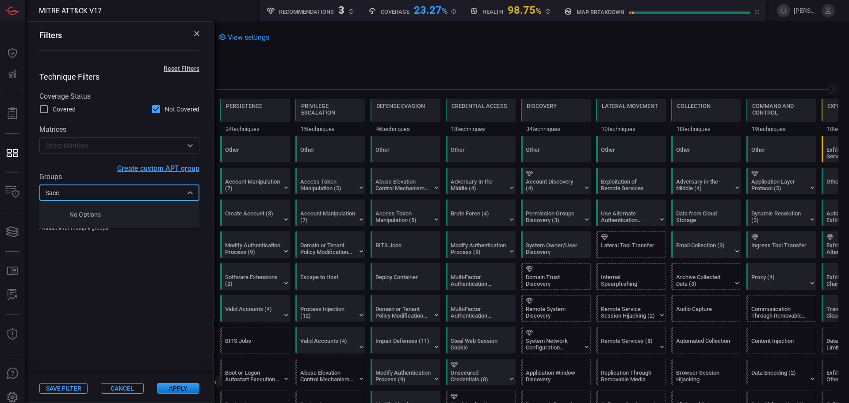
click at [54, 191] on input "Sacc" at bounding box center [112, 192] width 140 height 11
click at [83, 196] on input "Sacc" at bounding box center [112, 192] width 140 height 11
click at [74, 194] on input "Sacc" at bounding box center [112, 192] width 140 height 11
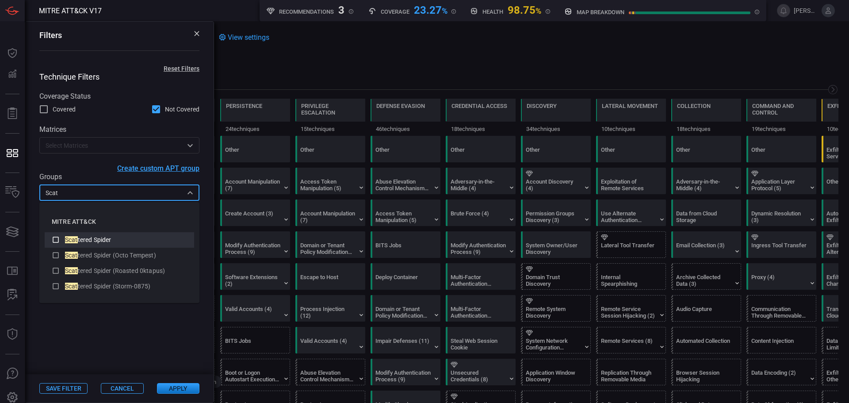
click at [56, 240] on icon at bounding box center [56, 239] width 8 height 11
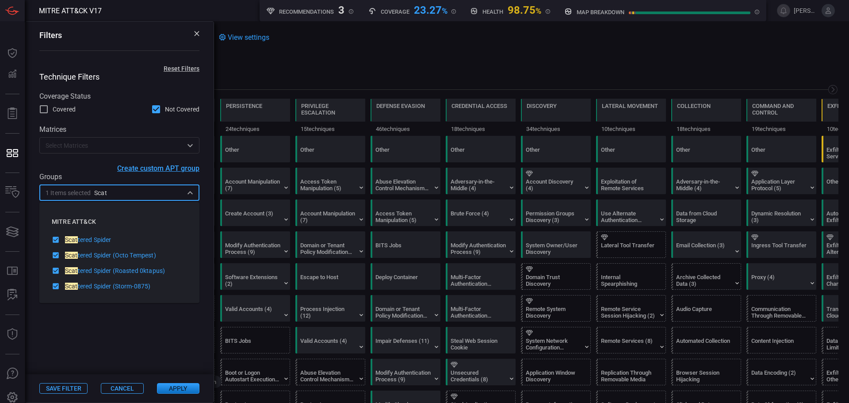
type input "Scat"
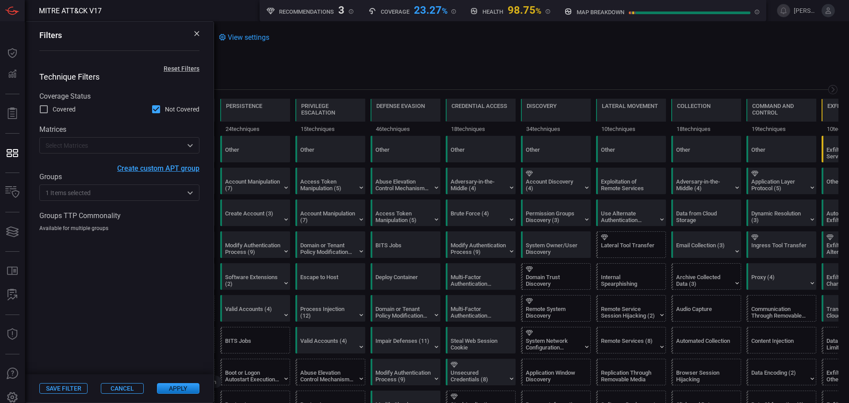
click at [126, 318] on span at bounding box center [119, 303] width 188 height 142
click at [178, 386] on button "Apply" at bounding box center [178, 388] width 42 height 11
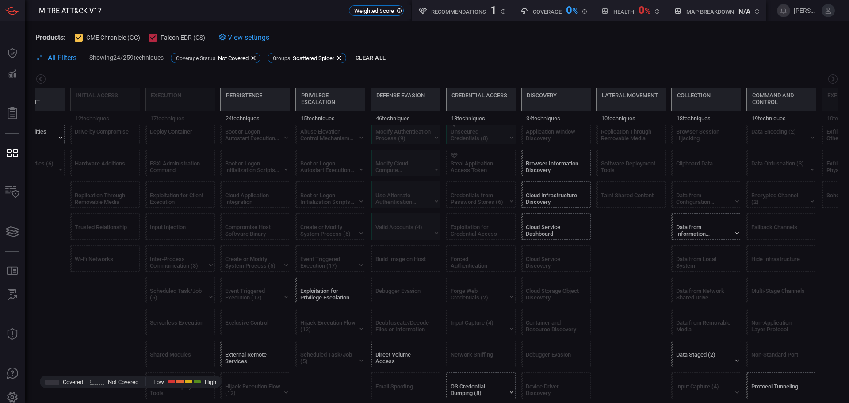
scroll to position [265, 0]
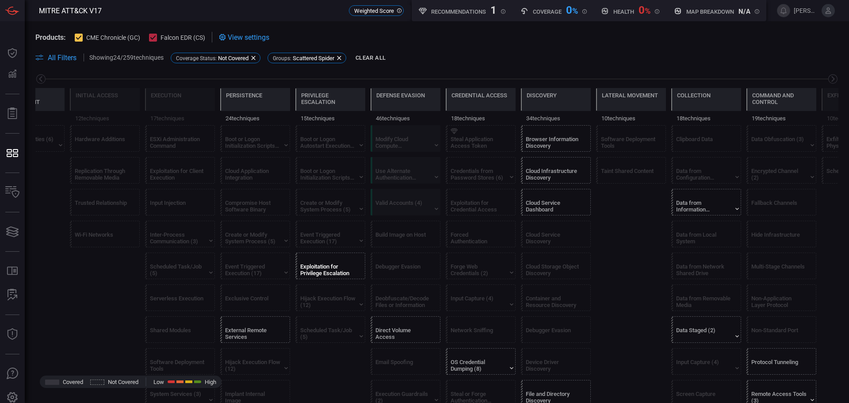
click at [348, 270] on div "Exploitation for Privilege Escalation" at bounding box center [327, 269] width 55 height 13
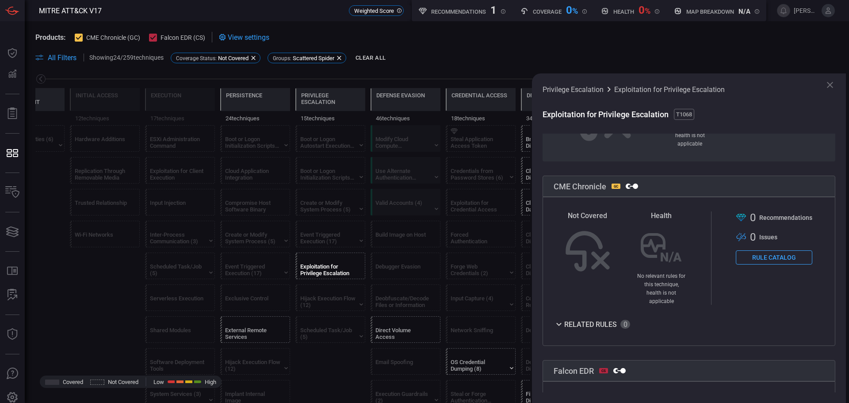
scroll to position [0, 0]
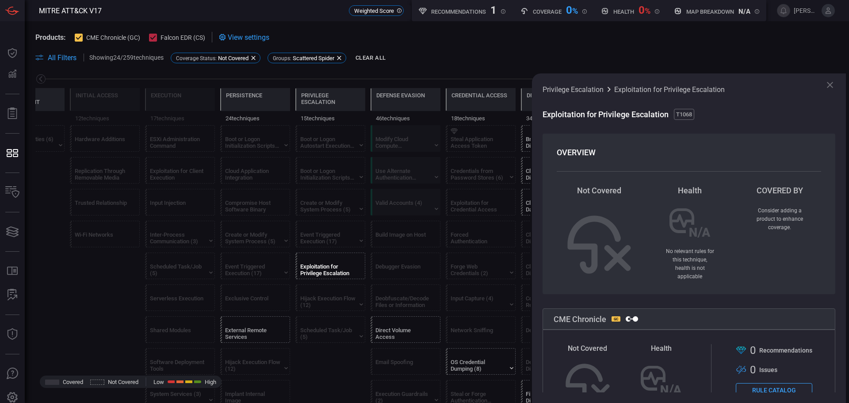
click at [452, 70] on span at bounding box center [436, 68] width 803 height 11
click at [828, 87] on icon at bounding box center [829, 85] width 6 height 6
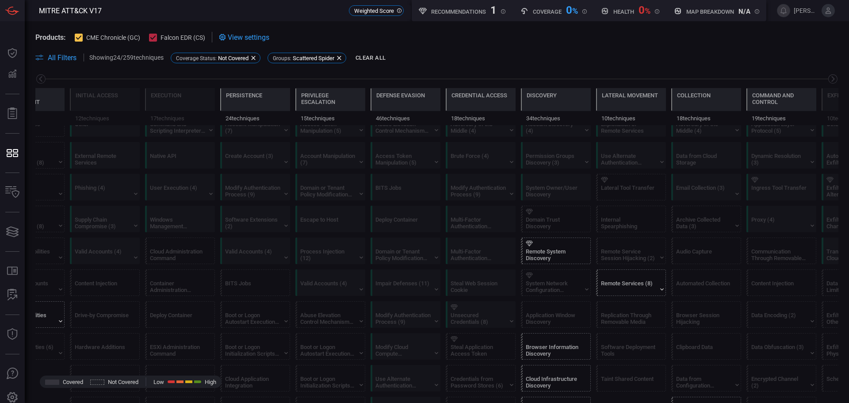
scroll to position [44, 0]
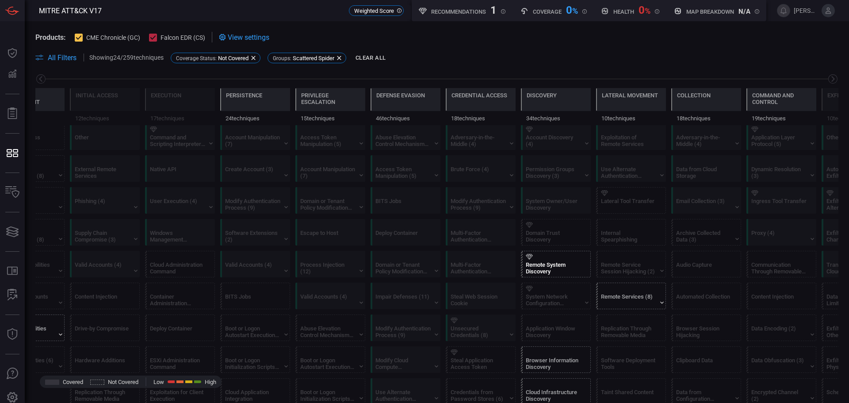
click at [528, 254] on icon at bounding box center [528, 257] width 7 height 6
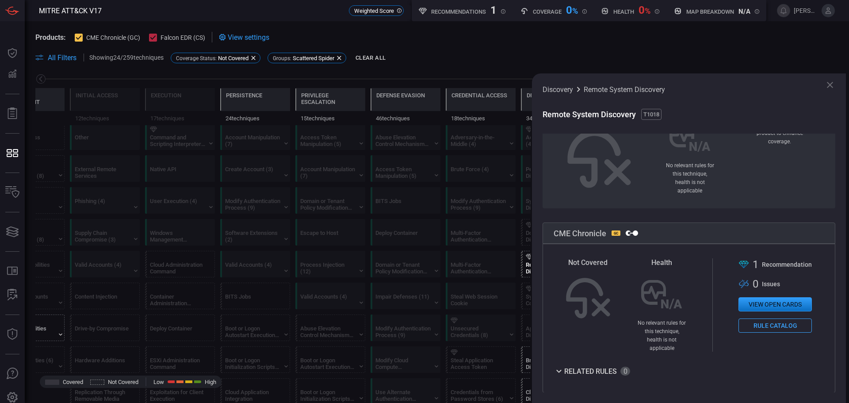
scroll to position [88, 0]
click at [765, 296] on button "View open cards" at bounding box center [774, 301] width 73 height 14
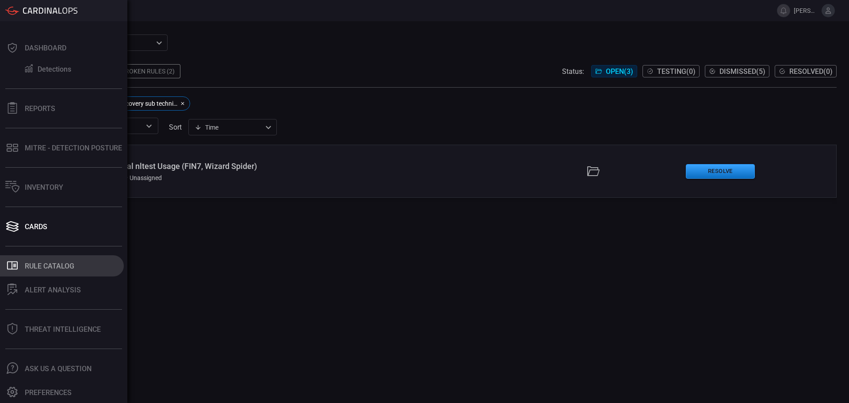
click at [60, 265] on div "Rule Catalog" at bounding box center [49, 266] width 49 height 8
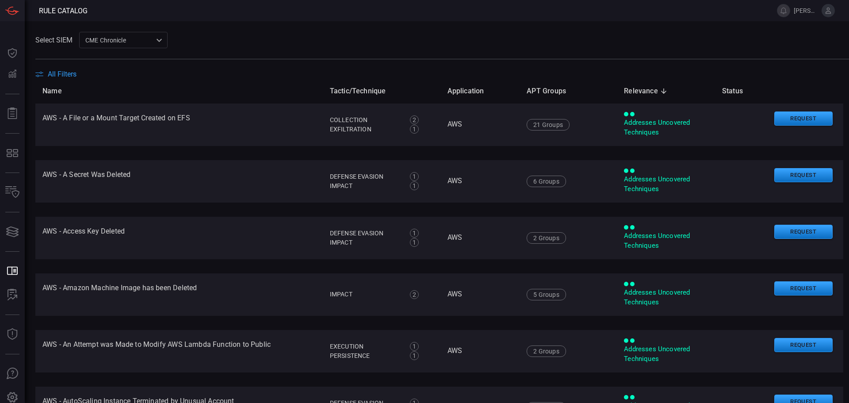
click at [61, 72] on span "All Filters" at bounding box center [62, 74] width 29 height 8
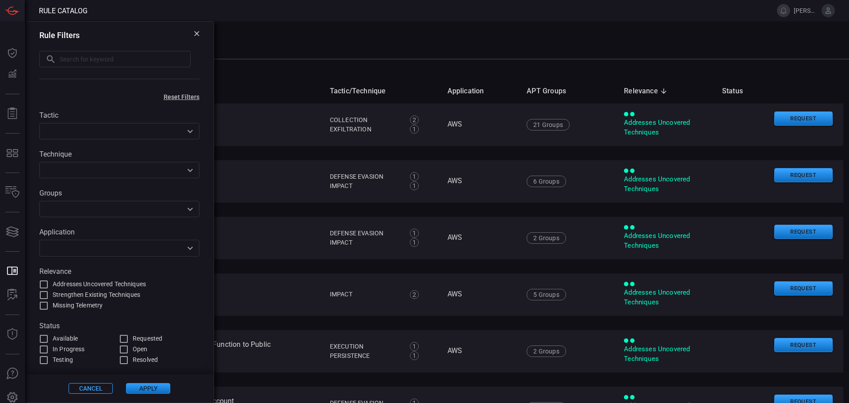
click at [122, 131] on input "text" at bounding box center [112, 131] width 140 height 11
click at [137, 101] on div "Rule Filters ​ ​ Reset Filters Tactic ​ Technique ​ Groups ​ Application ​ Rele…" at bounding box center [119, 211] width 189 height 381
click at [150, 206] on input "text" at bounding box center [112, 208] width 140 height 11
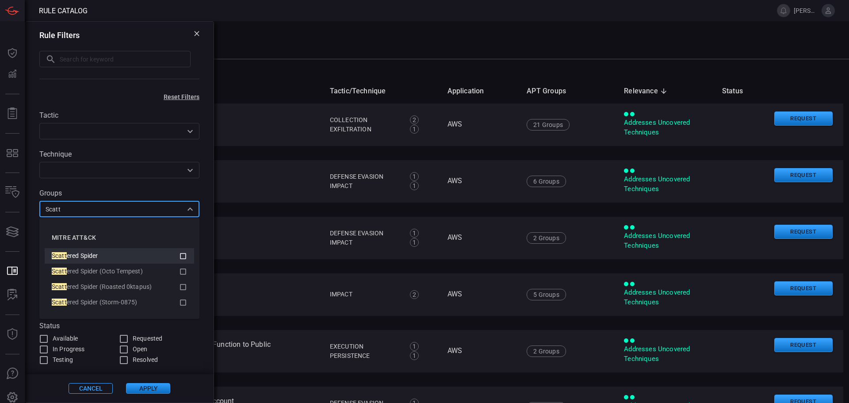
click at [183, 253] on icon at bounding box center [183, 256] width 6 height 6
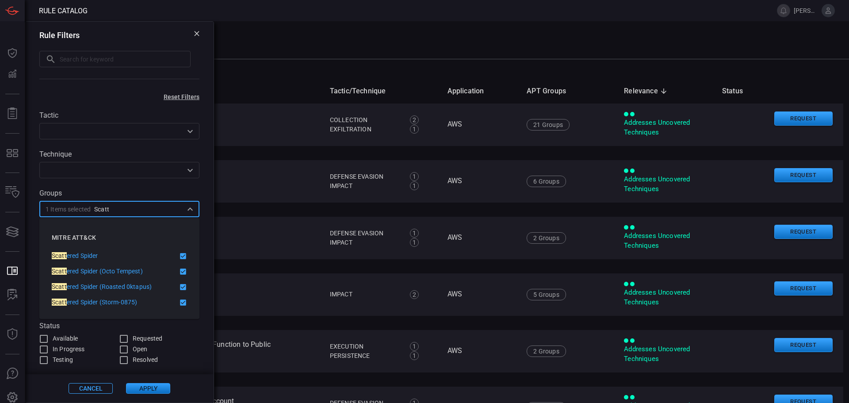
type input "Scatt"
click at [161, 390] on button "Apply" at bounding box center [148, 388] width 44 height 11
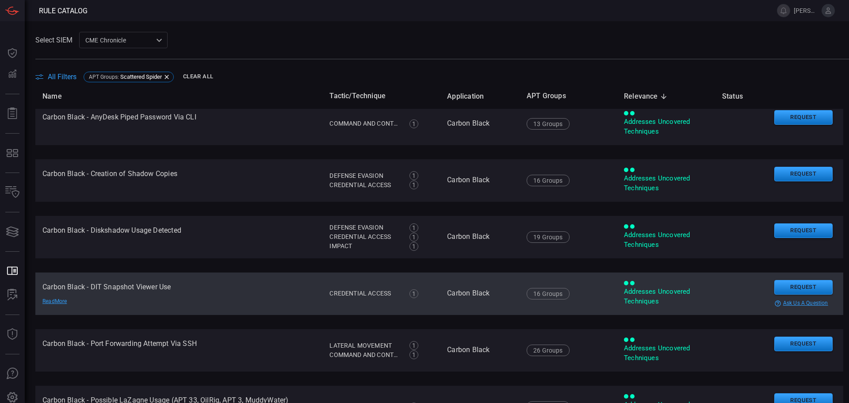
scroll to position [2475, 0]
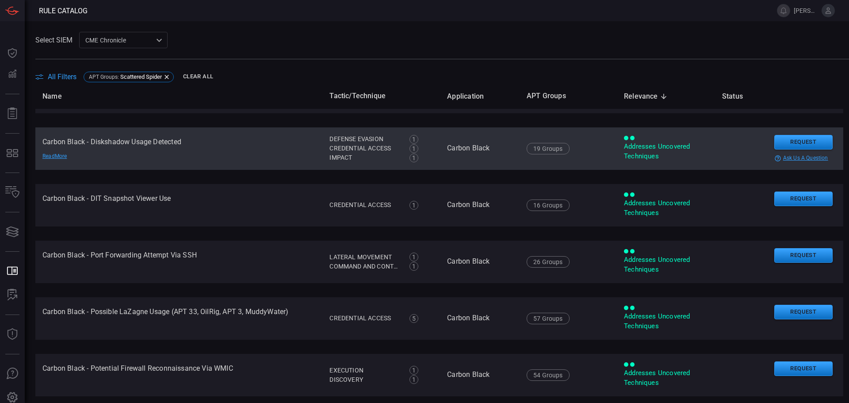
click at [214, 154] on td "Carbon Black - Diskshadow Usage Detected Read More" at bounding box center [178, 148] width 287 height 42
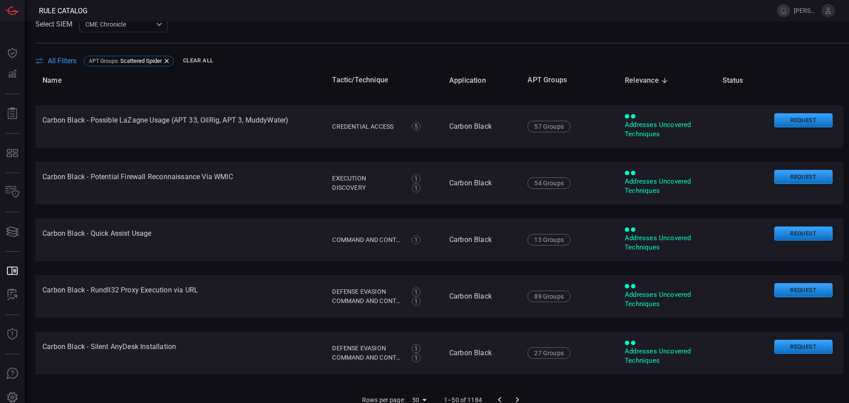
scroll to position [24, 0]
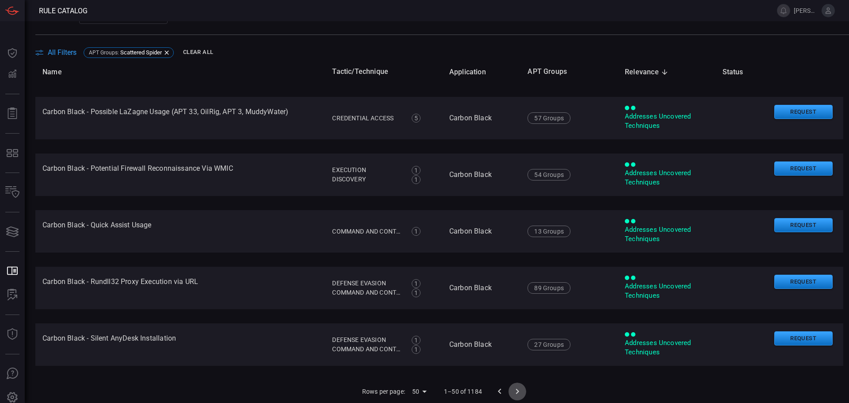
click at [512, 386] on icon "Go to next page" at bounding box center [517, 391] width 11 height 11
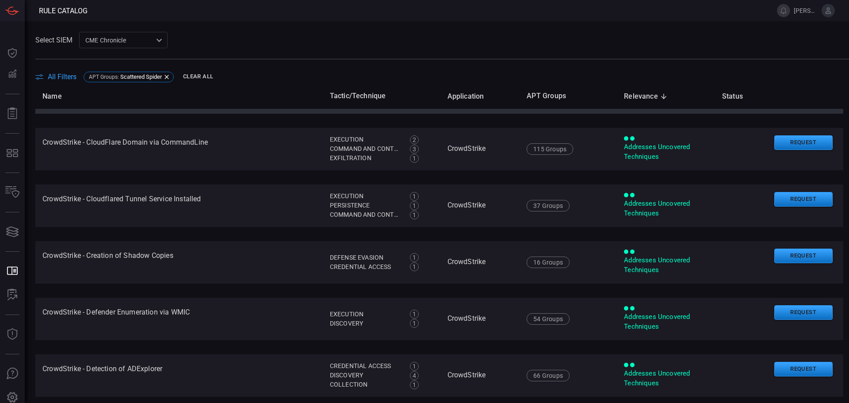
scroll to position [707, 0]
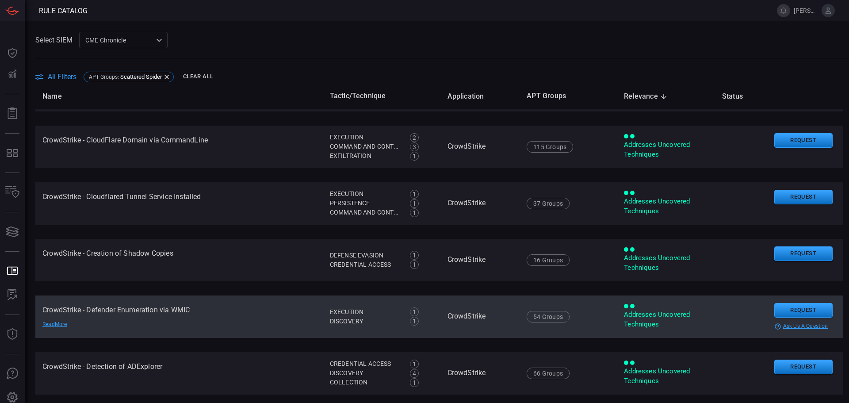
click at [230, 319] on td "CrowdStrike - Defender Enumeration via WMIC Read More" at bounding box center [178, 316] width 287 height 42
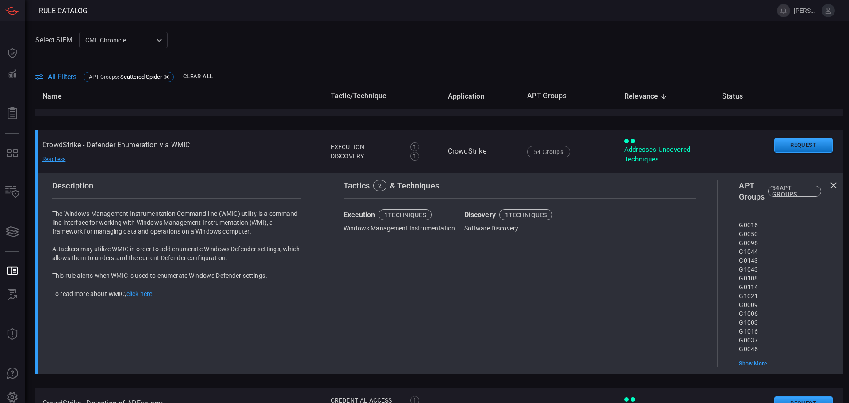
scroll to position [884, 0]
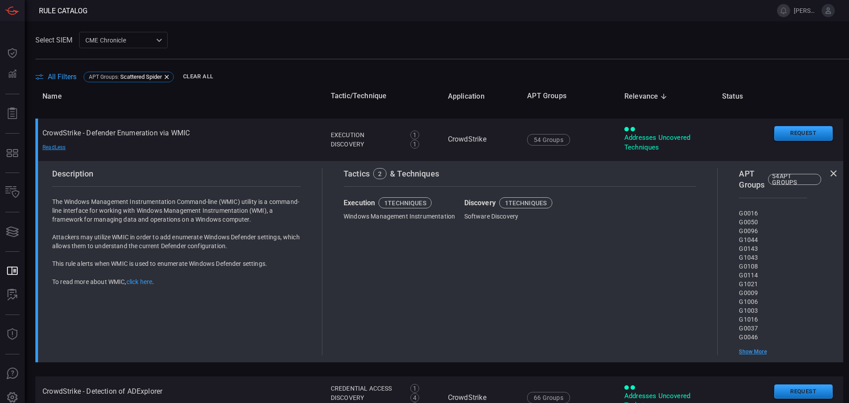
click at [269, 90] on th "Name" at bounding box center [179, 96] width 288 height 25
click at [828, 176] on icon at bounding box center [833, 173] width 11 height 11
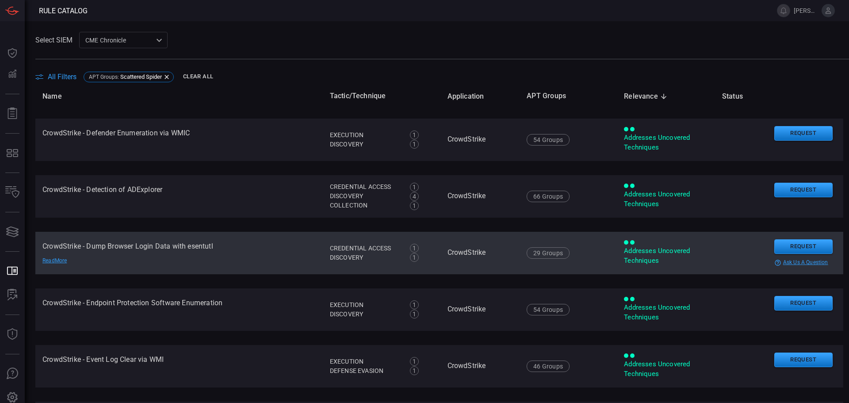
click at [270, 252] on td "CrowdStrike - Dump Browser Login Data with esentutl Read More" at bounding box center [178, 253] width 287 height 42
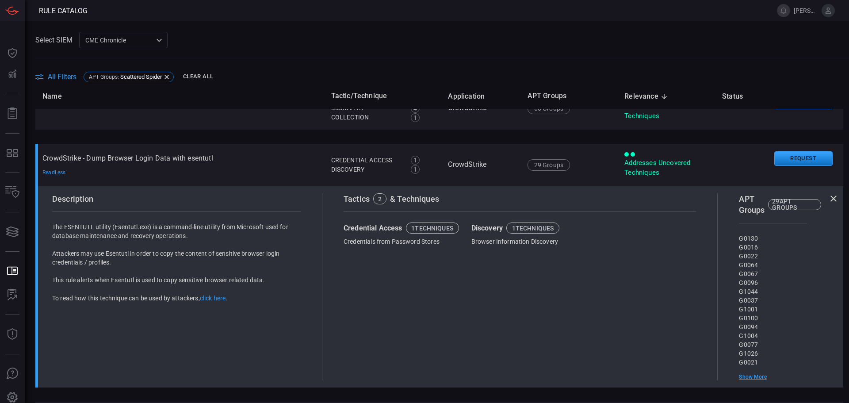
scroll to position [972, 0]
click at [208, 299] on link "click here" at bounding box center [213, 297] width 26 height 7
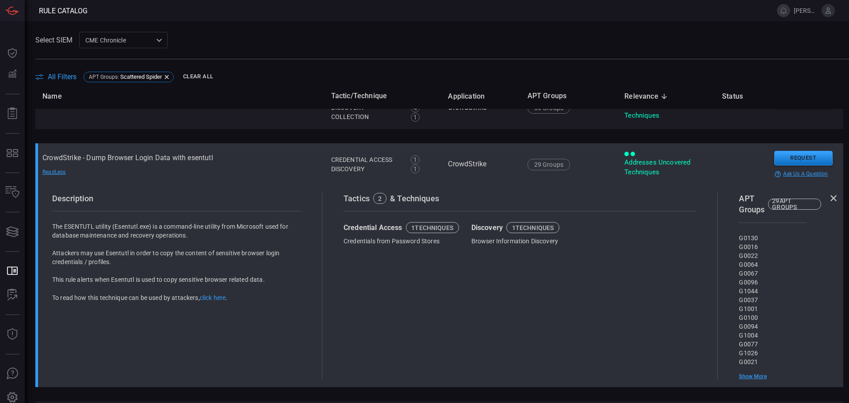
click at [263, 175] on td "CrowdStrike - Dump Browser Login Data with esentutl Read Less" at bounding box center [179, 164] width 289 height 42
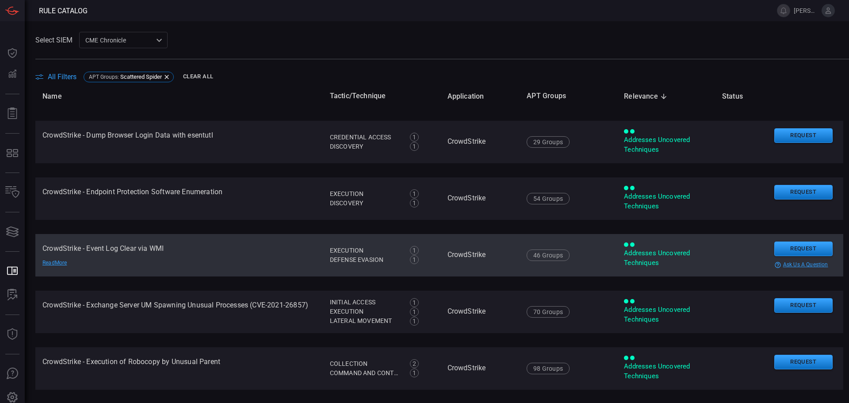
scroll to position [1016, 0]
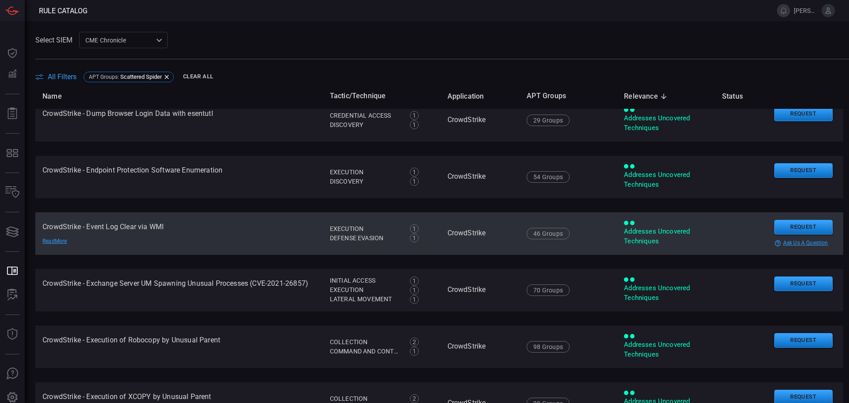
click at [787, 243] on div "help-circle-outline ask us a question" at bounding box center [805, 243] width 62 height 7
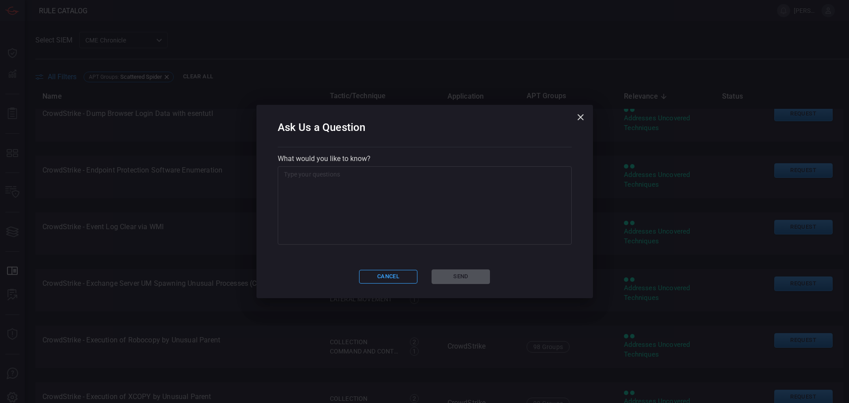
click at [377, 187] on textarea at bounding box center [425, 205] width 282 height 71
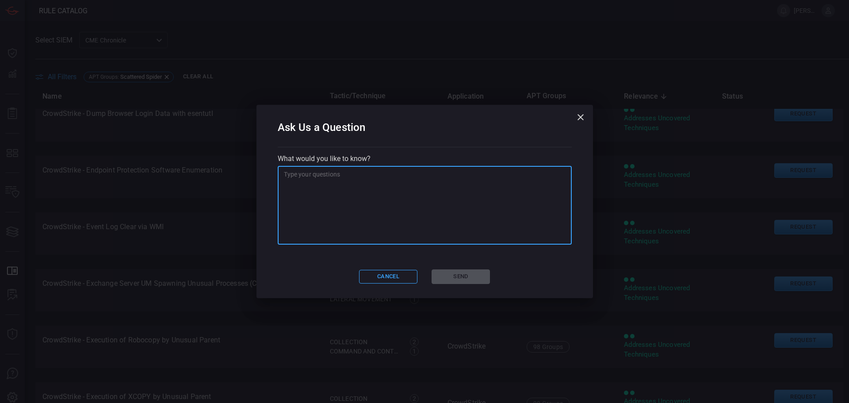
type textarea "W"
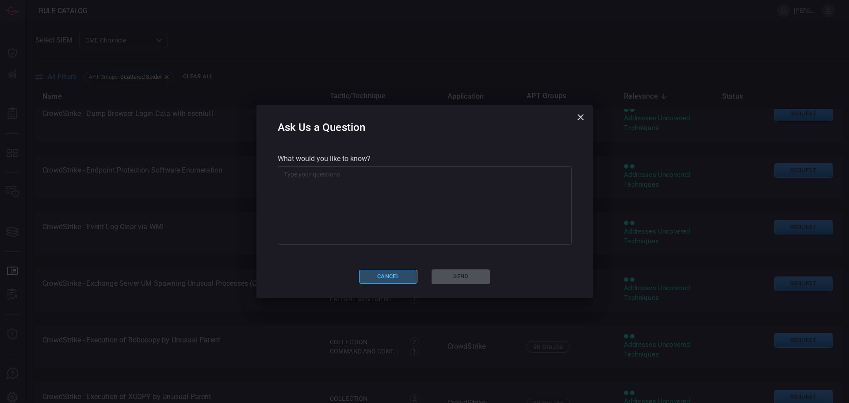
click at [384, 277] on button "Cancel" at bounding box center [388, 277] width 58 height 14
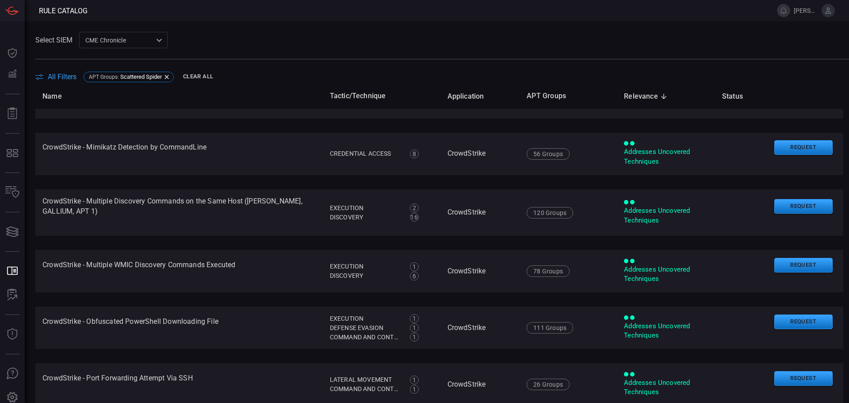
scroll to position [1679, 0]
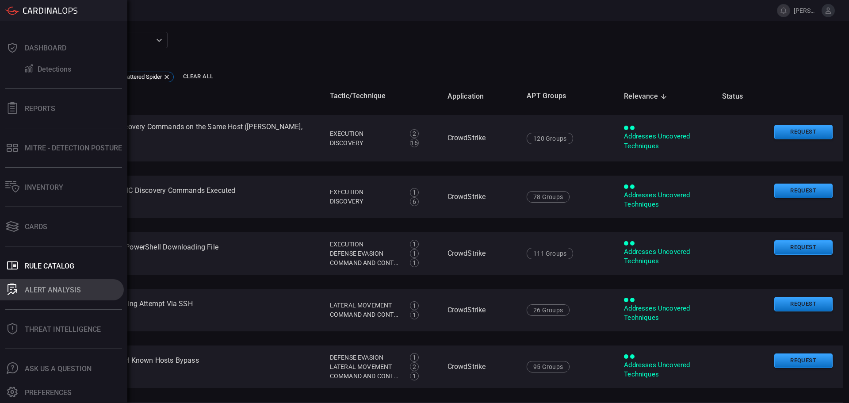
drag, startPoint x: 18, startPoint y: 294, endPoint x: 29, endPoint y: 293, distance: 10.7
click at [18, 294] on div at bounding box center [12, 289] width 14 height 12
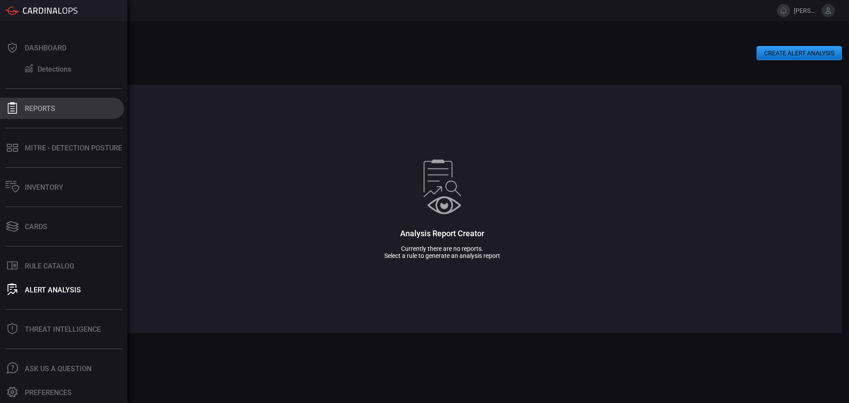
click at [47, 105] on div "Reports" at bounding box center [40, 108] width 30 height 8
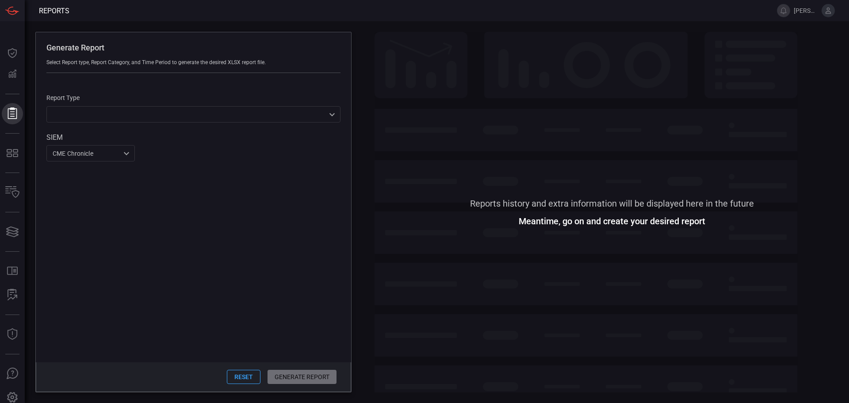
click at [23, 105] on button "Reports Reports" at bounding box center [12, 113] width 21 height 21
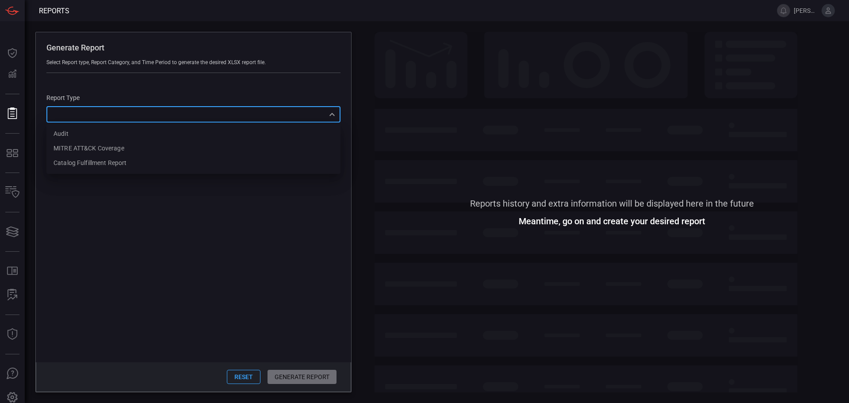
click at [289, 117] on div "​ Audit MITRE ATT&CK Coverage Catalog fulfillment report ​" at bounding box center [193, 114] width 294 height 16
click at [148, 136] on li "Audit" at bounding box center [193, 133] width 294 height 15
type input "Audit"
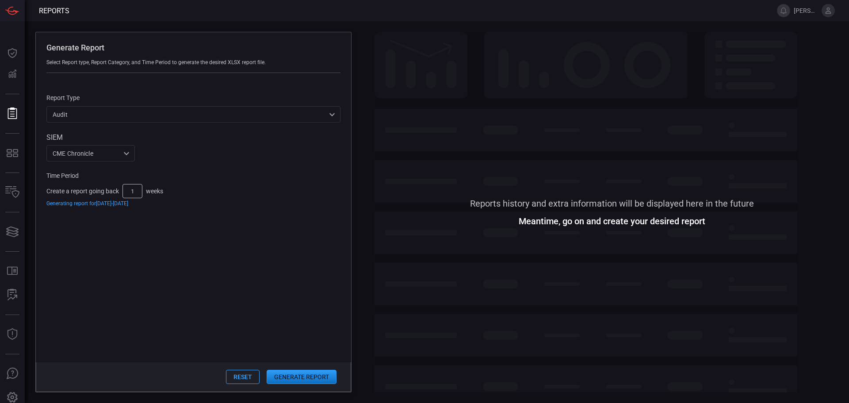
click at [307, 380] on button "Generate Report" at bounding box center [301, 376] width 70 height 14
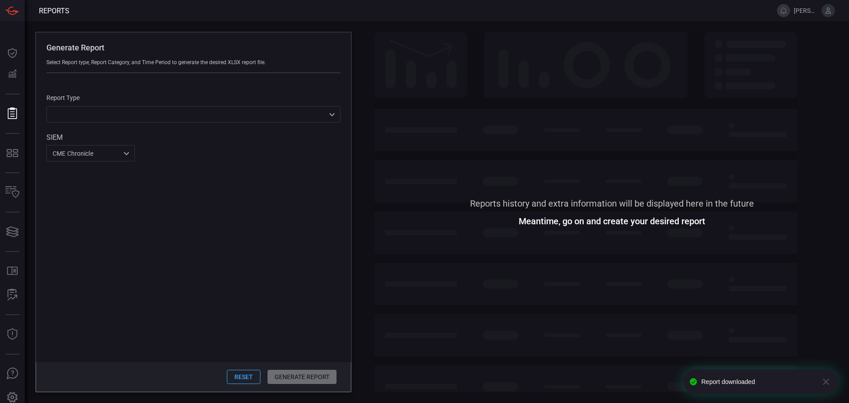
click at [428, 78] on span at bounding box center [611, 116] width 474 height 168
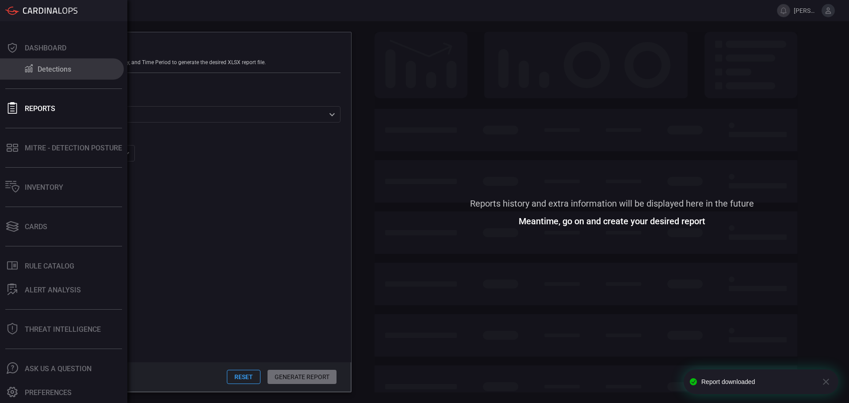
click at [40, 72] on div "Detections" at bounding box center [55, 69] width 34 height 8
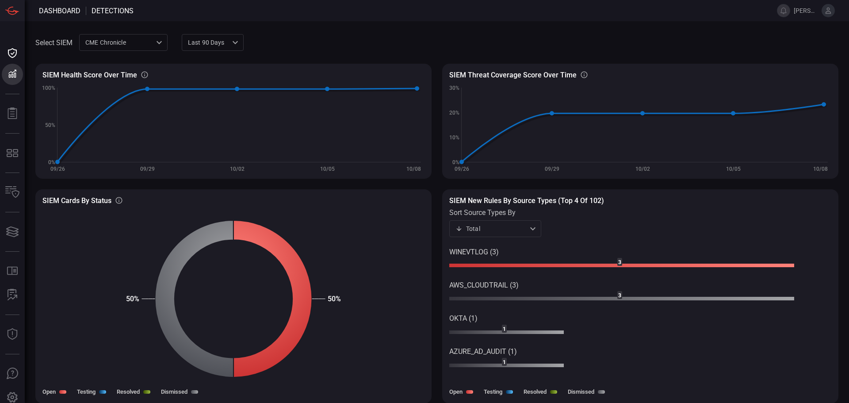
scroll to position [0, 0]
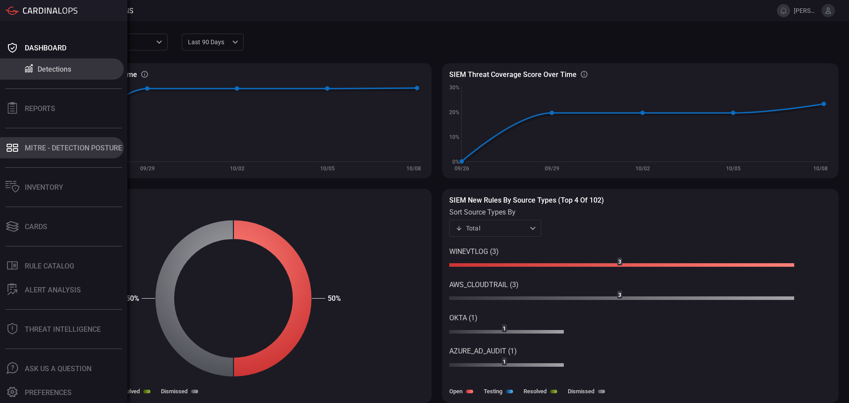
click at [44, 155] on button "MITRE - Detection Posture" at bounding box center [62, 147] width 124 height 21
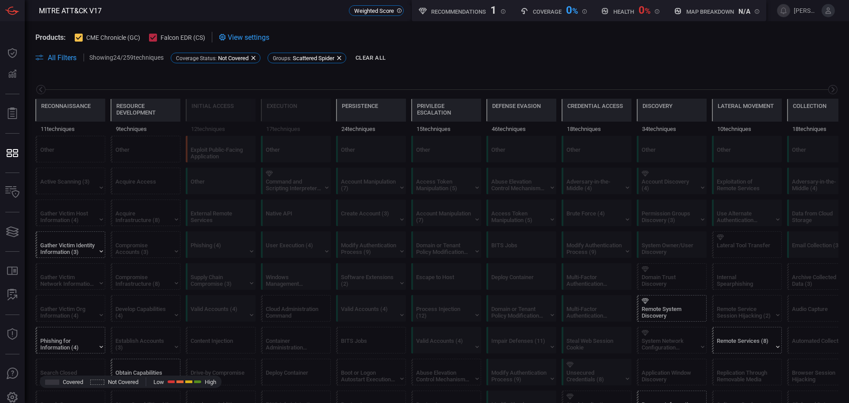
scroll to position [0, 116]
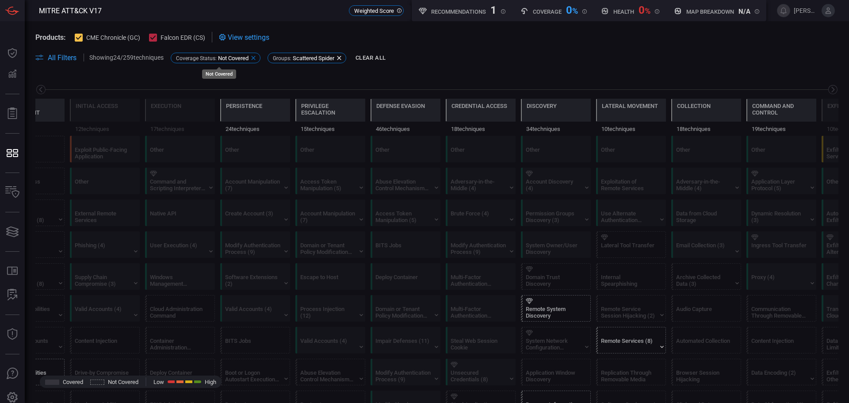
click at [255, 57] on icon at bounding box center [253, 58] width 4 height 4
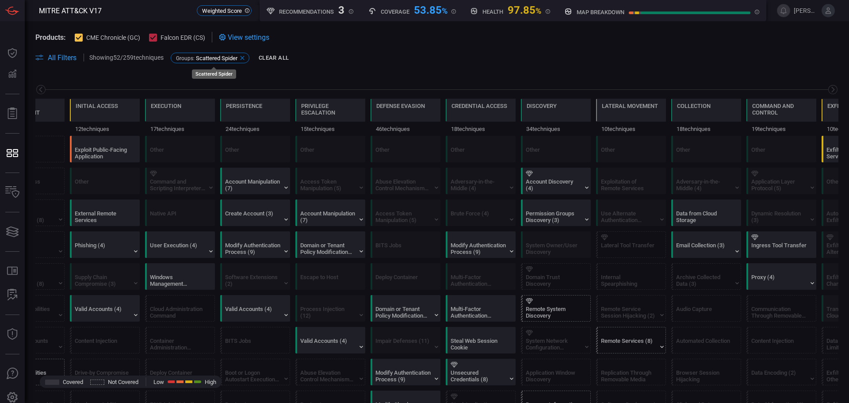
click at [246, 56] on icon at bounding box center [242, 57] width 7 height 7
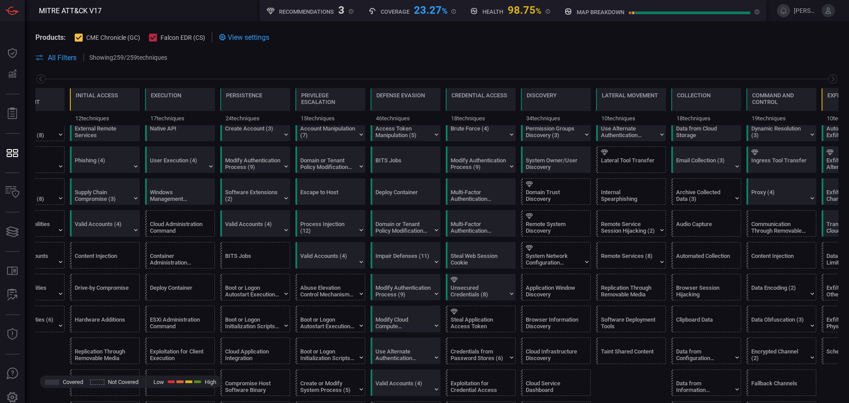
scroll to position [0, 0]
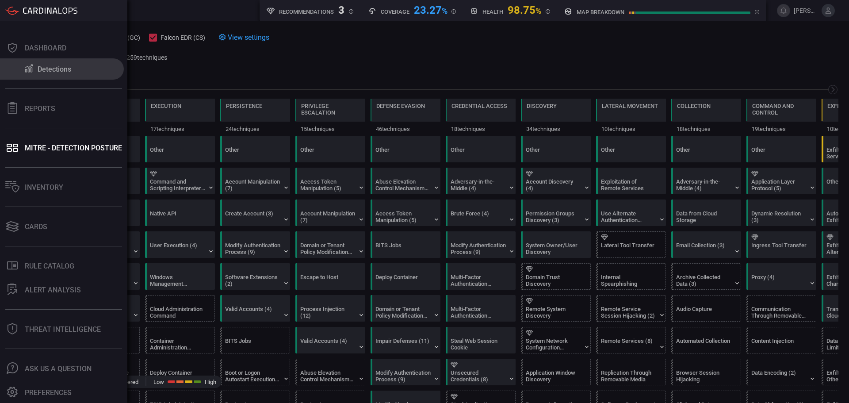
click at [85, 64] on button "Detections" at bounding box center [62, 68] width 124 height 21
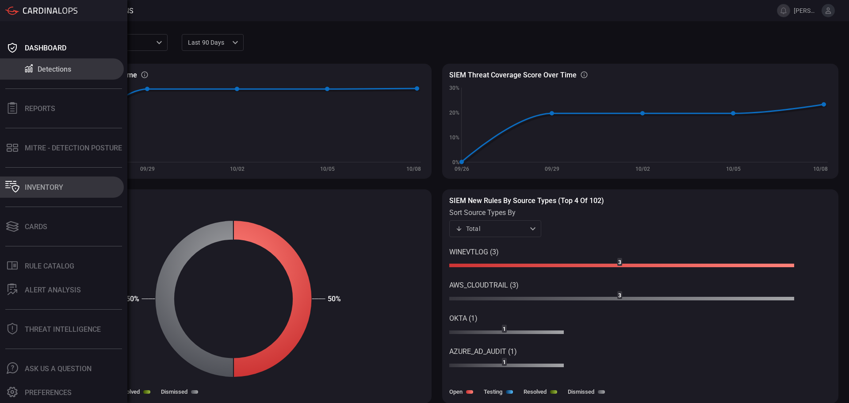
click at [77, 188] on button "Inventory" at bounding box center [62, 186] width 124 height 21
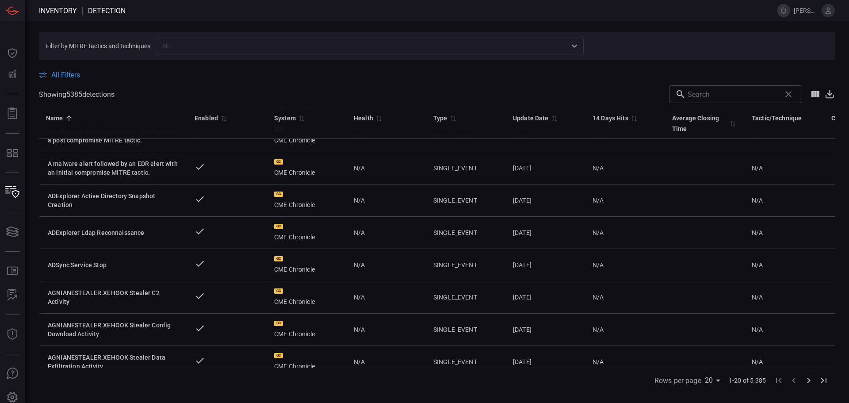
scroll to position [44, 0]
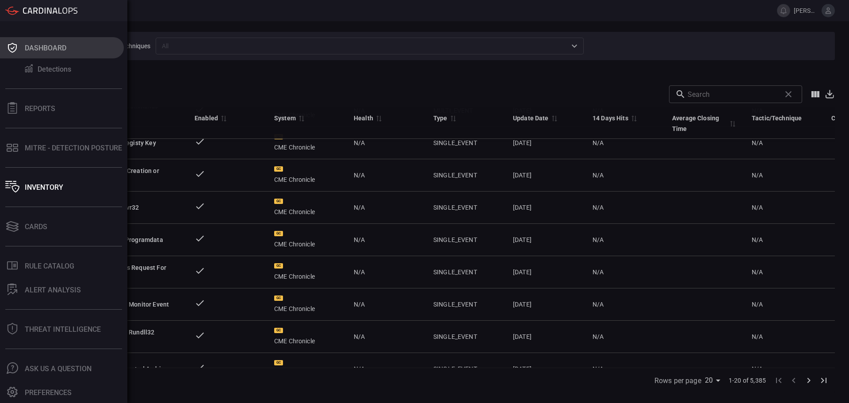
click at [39, 48] on div "Dashboard" at bounding box center [46, 48] width 42 height 8
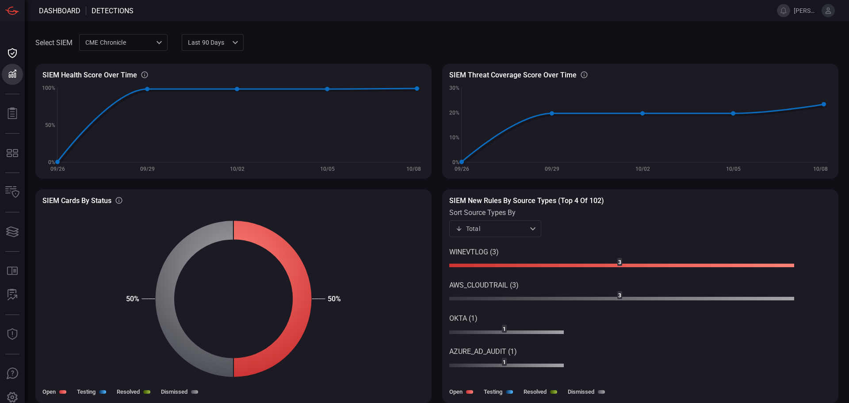
click at [829, 11] on icon at bounding box center [828, 11] width 8 height 8
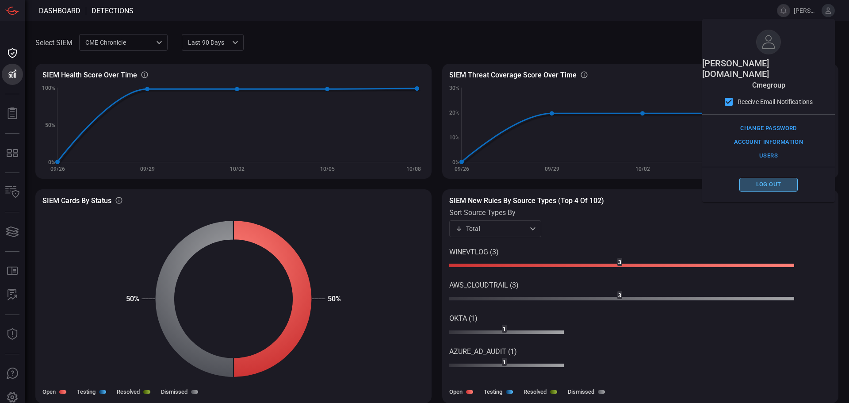
click at [778, 178] on button "Log out" at bounding box center [768, 185] width 58 height 14
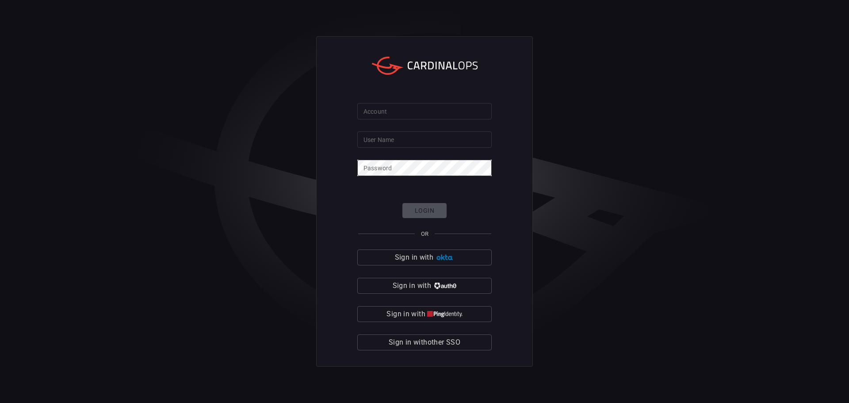
type input "149250159d6249d3aeaa0472225a8af8"
